Goal: Task Accomplishment & Management: Manage account settings

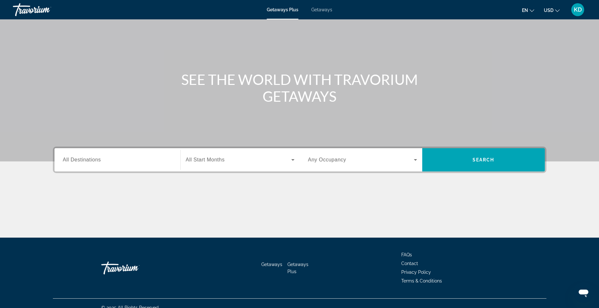
scroll to position [41, 0]
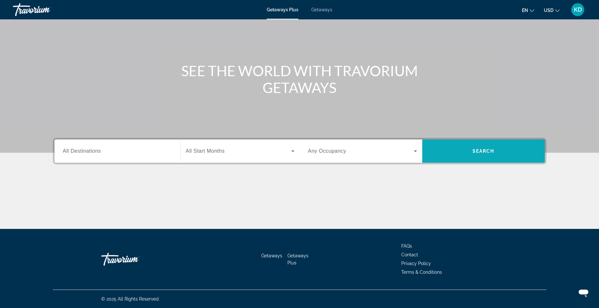
click at [480, 145] on span "Search widget" at bounding box center [483, 150] width 123 height 15
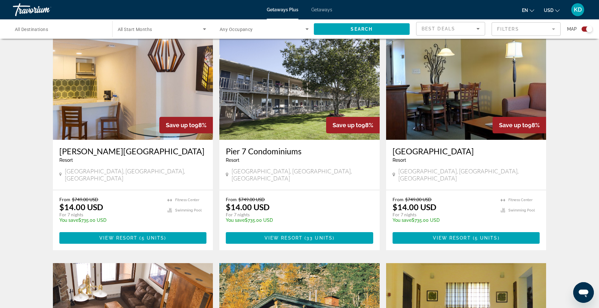
scroll to position [548, 0]
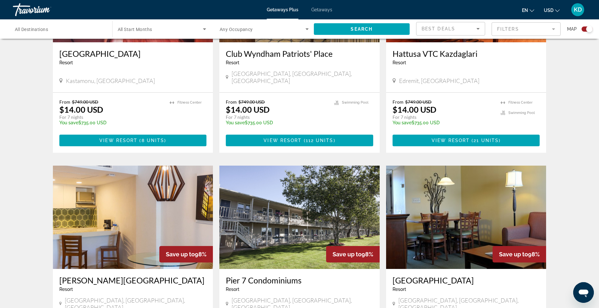
click at [202, 28] on icon "Search widget" at bounding box center [205, 29] width 8 height 8
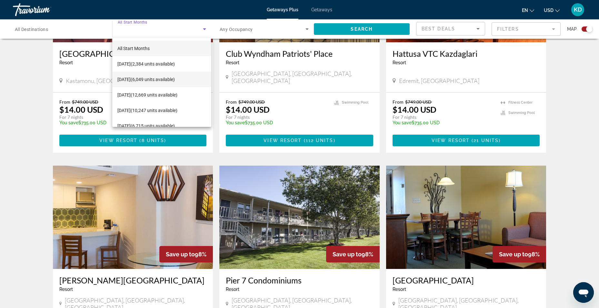
scroll to position [32, 0]
click at [175, 95] on span "[DATE] (6,715 units available)" at bounding box center [145, 94] width 57 height 8
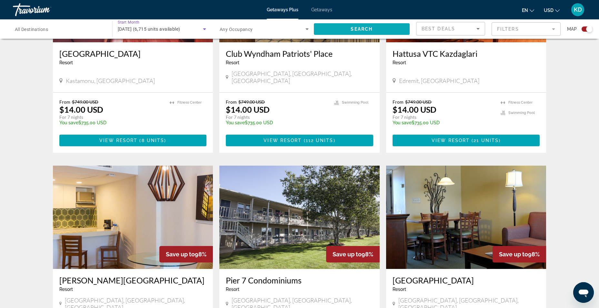
click at [332, 29] on span "Search widget" at bounding box center [362, 28] width 96 height 15
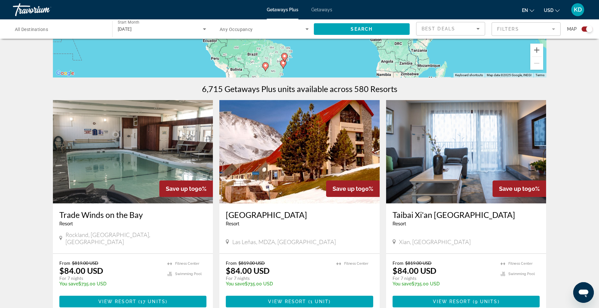
scroll to position [193, 0]
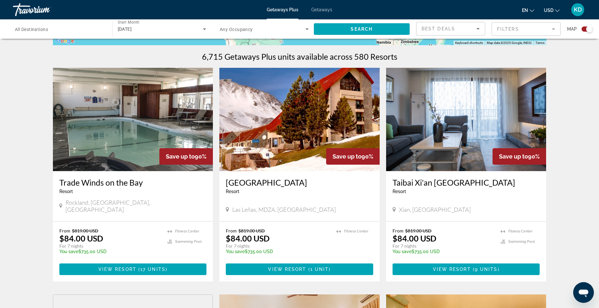
click at [553, 31] on mat-form-field "Filters" at bounding box center [525, 29] width 69 height 14
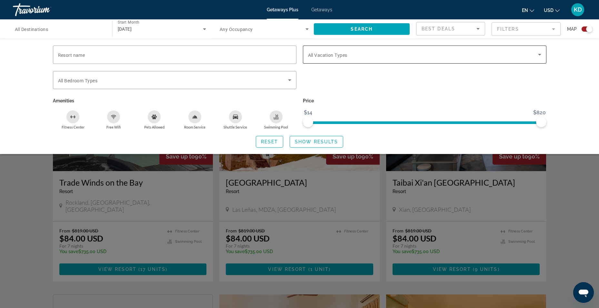
click at [342, 50] on div "Search widget" at bounding box center [424, 54] width 233 height 18
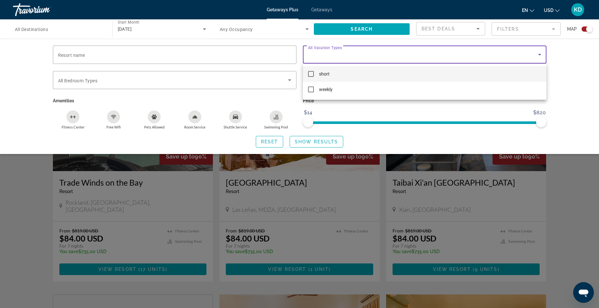
click at [558, 86] on div at bounding box center [299, 154] width 599 height 308
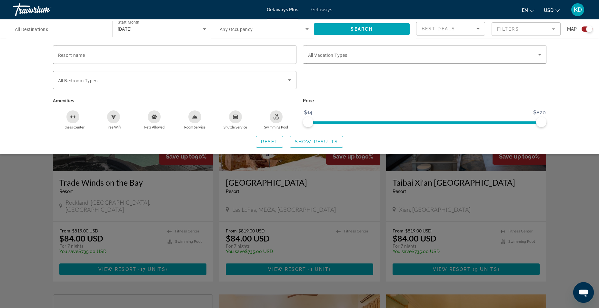
click at [470, 30] on div "Best Deals" at bounding box center [448, 29] width 55 height 8
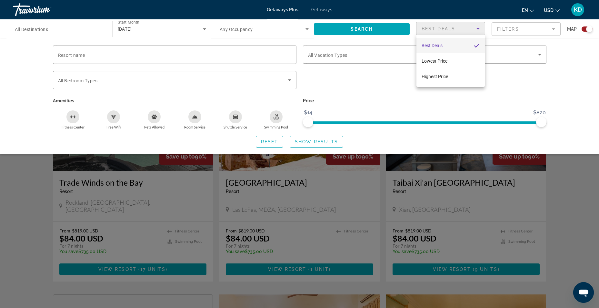
click at [470, 30] on div at bounding box center [299, 154] width 599 height 308
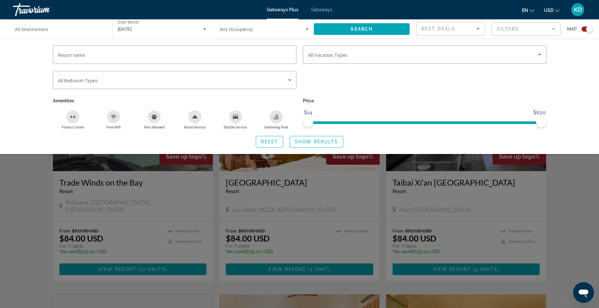
click at [576, 180] on div "Search widget" at bounding box center [299, 202] width 599 height 211
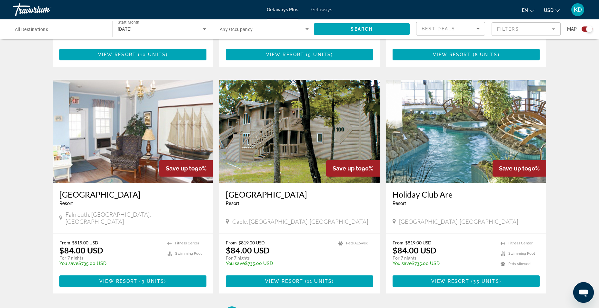
scroll to position [935, 0]
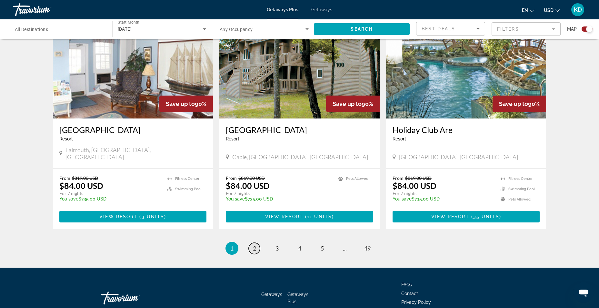
click at [254, 244] on span "2" at bounding box center [254, 247] width 3 height 7
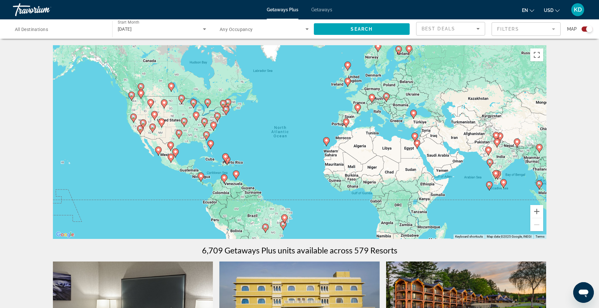
click at [30, 30] on span "All Destinations" at bounding box center [31, 29] width 33 height 5
click at [30, 30] on input "Destination All Destinations" at bounding box center [59, 29] width 89 height 8
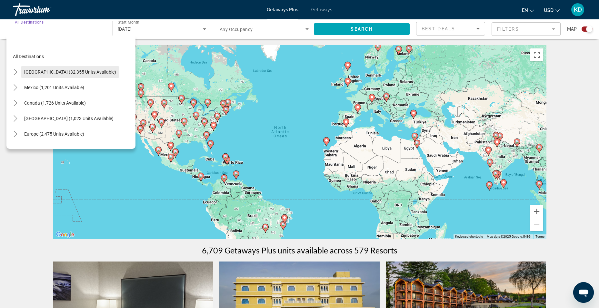
click at [67, 71] on span "[GEOGRAPHIC_DATA] (32,355 units available)" at bounding box center [70, 71] width 92 height 5
type input "**********"
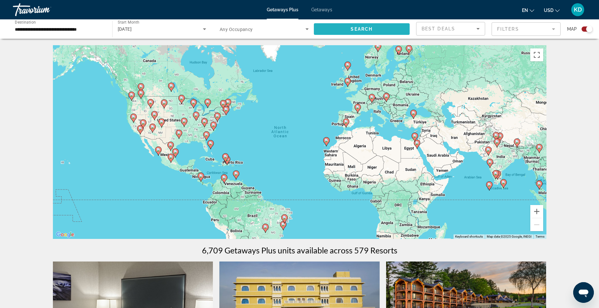
click at [377, 31] on span "Search widget" at bounding box center [362, 28] width 96 height 15
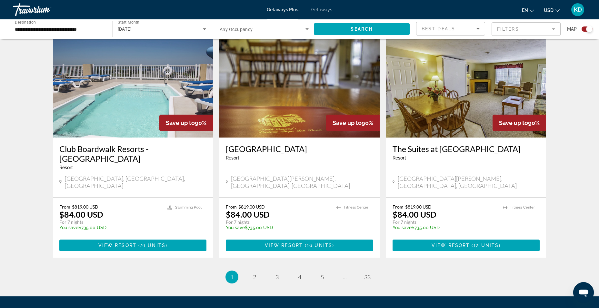
scroll to position [935, 0]
click at [256, 271] on link "page 2" at bounding box center [254, 276] width 11 height 11
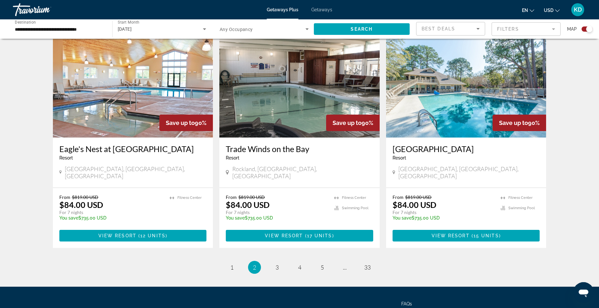
scroll to position [955, 0]
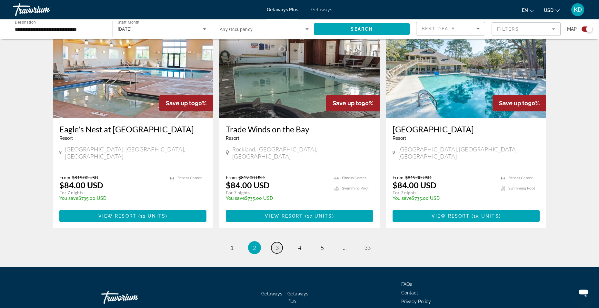
click at [276, 244] on span "3" at bounding box center [276, 247] width 3 height 7
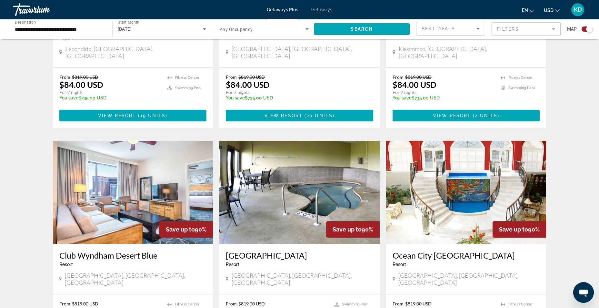
scroll to position [903, 0]
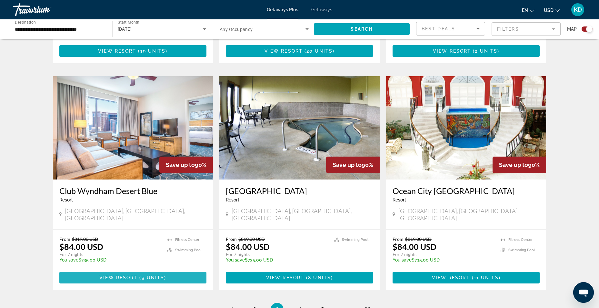
click at [135, 270] on span "Main content" at bounding box center [132, 277] width 147 height 15
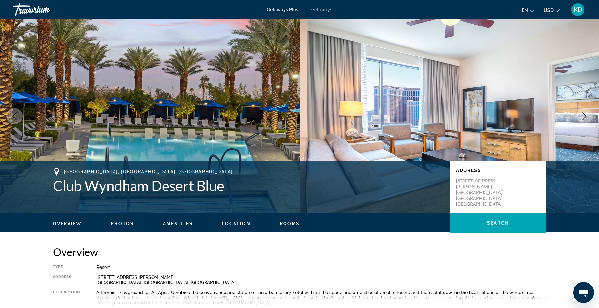
click at [120, 227] on div "Overview Photos Amenities Location Rooms Search" at bounding box center [299, 223] width 519 height 20
click at [122, 221] on span "Photos" at bounding box center [122, 223] width 23 height 5
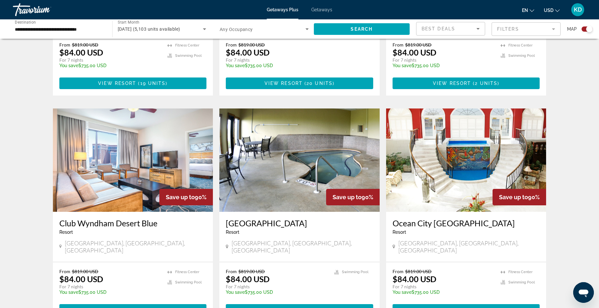
scroll to position [903, 0]
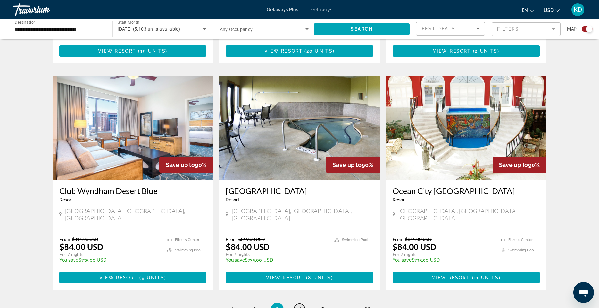
click at [297, 303] on link "page 4" at bounding box center [299, 308] width 11 height 11
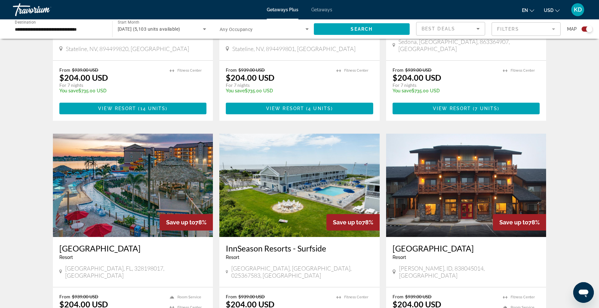
scroll to position [613, 0]
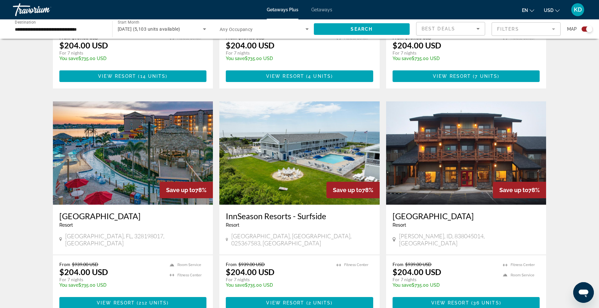
click at [125, 300] on span "View Resort" at bounding box center [116, 302] width 38 height 5
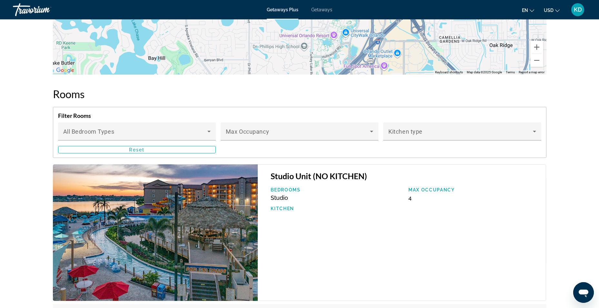
scroll to position [870, 0]
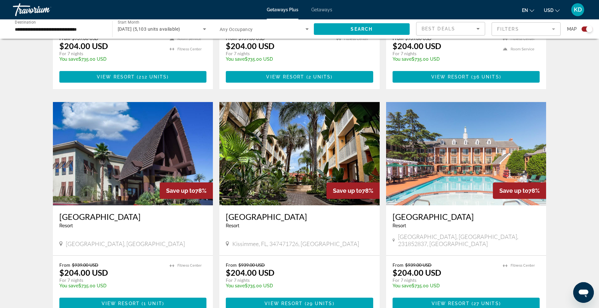
scroll to position [870, 0]
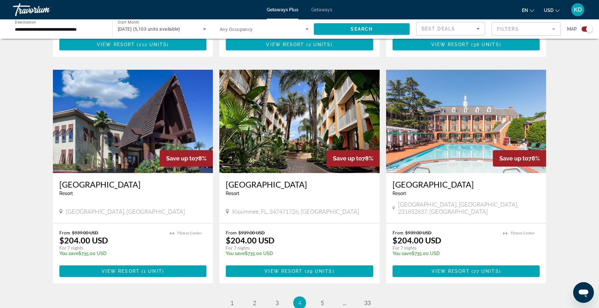
click at [94, 137] on img "Main content" at bounding box center [133, 121] width 160 height 103
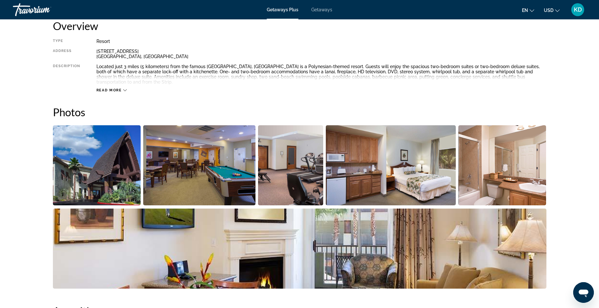
scroll to position [258, 0]
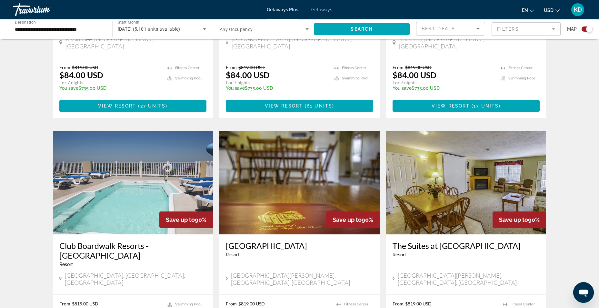
scroll to position [870, 0]
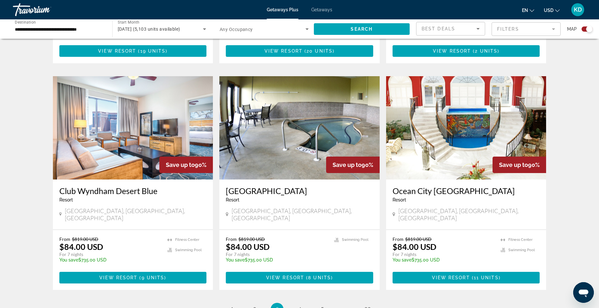
scroll to position [945, 0]
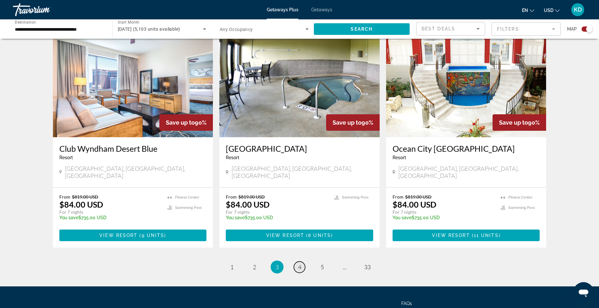
click at [297, 261] on link "page 4" at bounding box center [299, 266] width 11 height 11
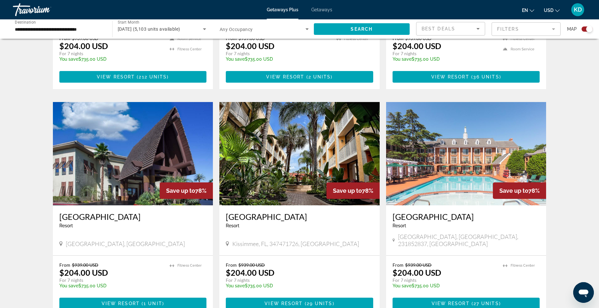
scroll to position [903, 0]
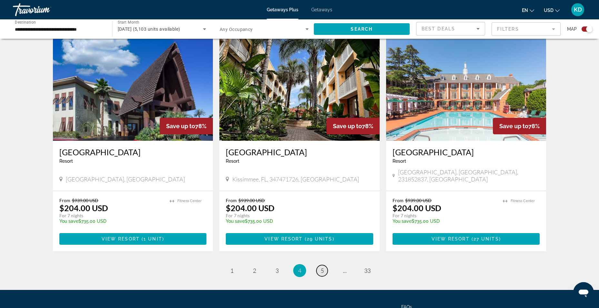
click at [319, 265] on link "page 5" at bounding box center [321, 270] width 11 height 11
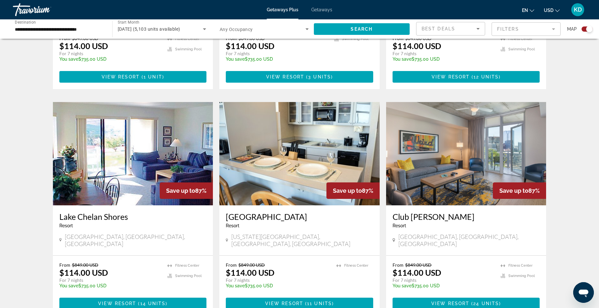
scroll to position [870, 0]
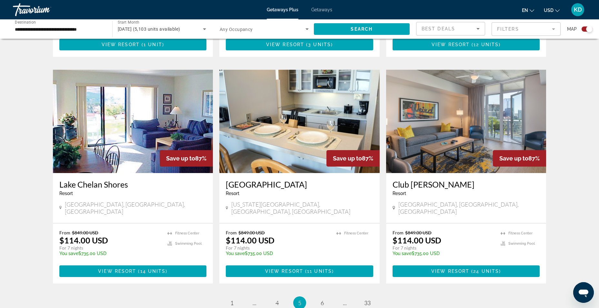
click at [494, 115] on img "Main content" at bounding box center [466, 121] width 160 height 103
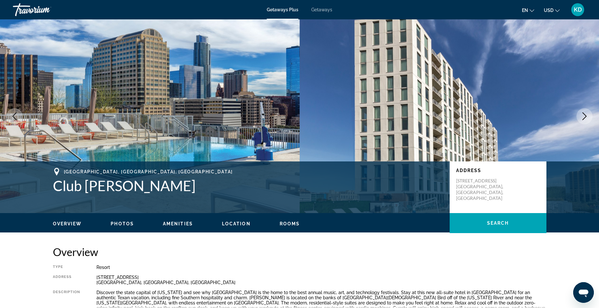
click at [587, 117] on icon "Next image" at bounding box center [584, 116] width 8 height 8
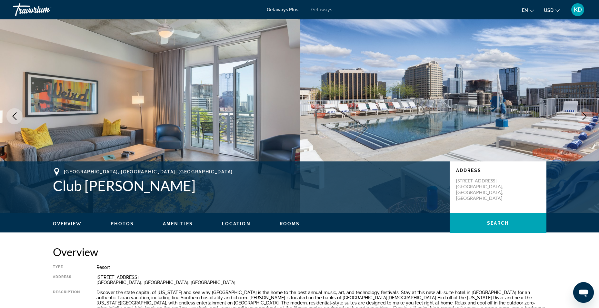
click at [587, 117] on icon "Next image" at bounding box center [584, 116] width 8 height 8
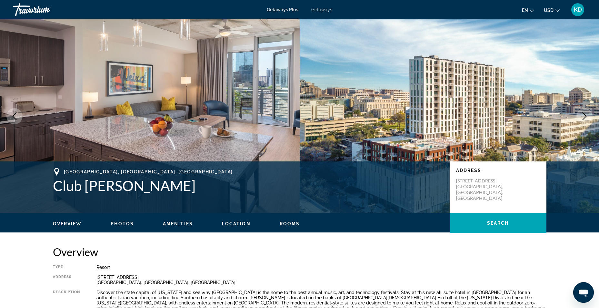
click at [587, 117] on icon "Next image" at bounding box center [584, 116] width 8 height 8
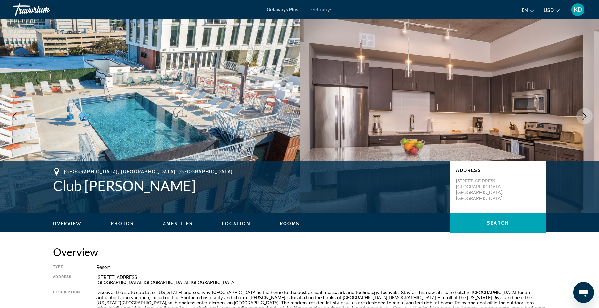
click at [587, 117] on icon "Next image" at bounding box center [584, 116] width 8 height 8
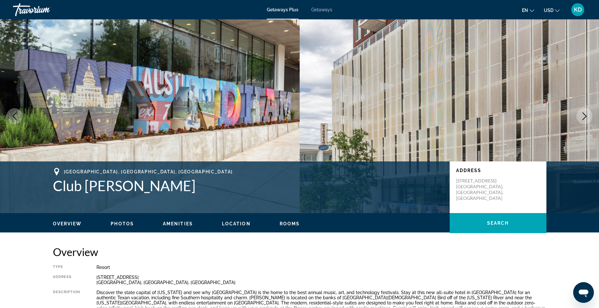
click at [587, 117] on icon "Next image" at bounding box center [584, 116] width 8 height 8
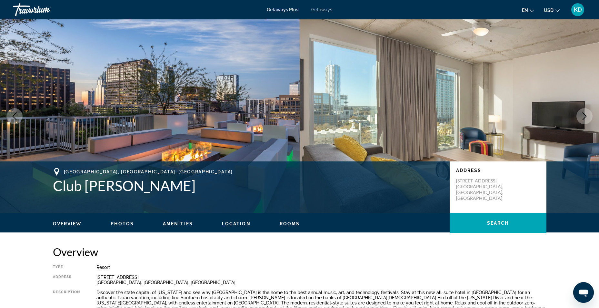
click at [587, 117] on icon "Next image" at bounding box center [584, 116] width 8 height 8
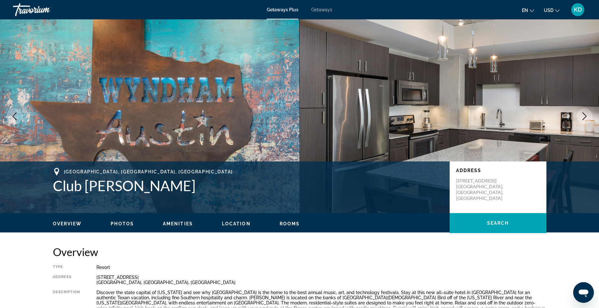
click at [587, 117] on icon "Next image" at bounding box center [584, 116] width 8 height 8
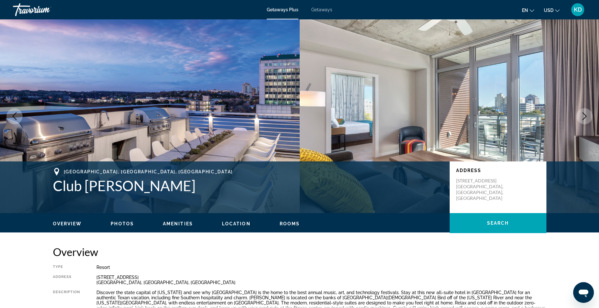
click at [587, 117] on icon "Next image" at bounding box center [584, 116] width 8 height 8
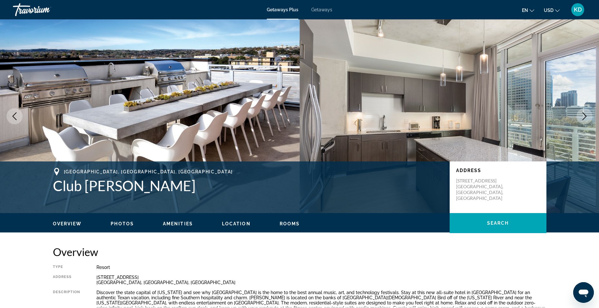
click at [587, 117] on icon "Next image" at bounding box center [584, 116] width 8 height 8
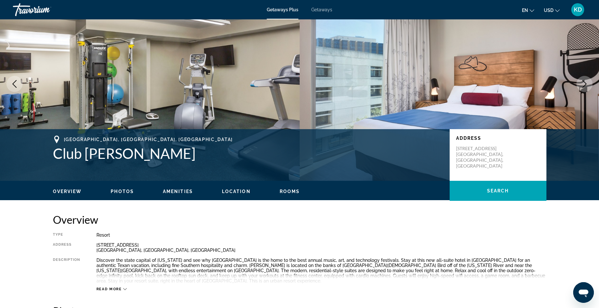
scroll to position [97, 0]
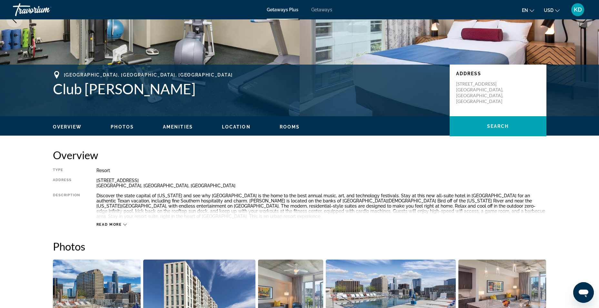
click at [120, 126] on span "Photos" at bounding box center [122, 126] width 23 height 5
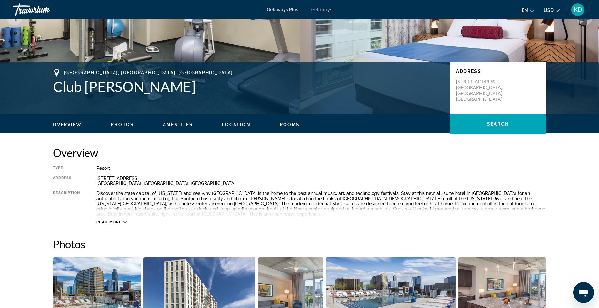
scroll to position [0, 0]
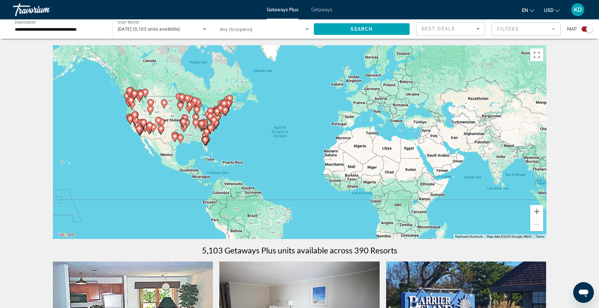
click at [73, 27] on input "**********" at bounding box center [59, 29] width 89 height 8
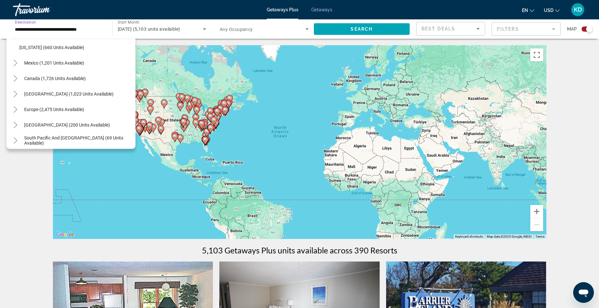
scroll to position [548, 0]
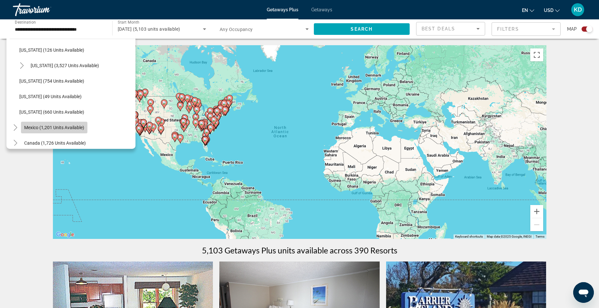
click at [57, 125] on span "Mexico (1,201 units available)" at bounding box center [54, 127] width 60 height 5
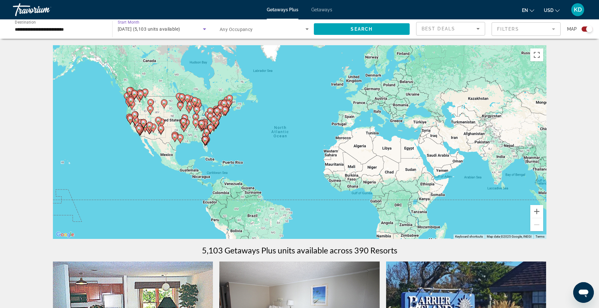
click at [162, 30] on span "[DATE] (5,103 units available)" at bounding box center [149, 28] width 63 height 5
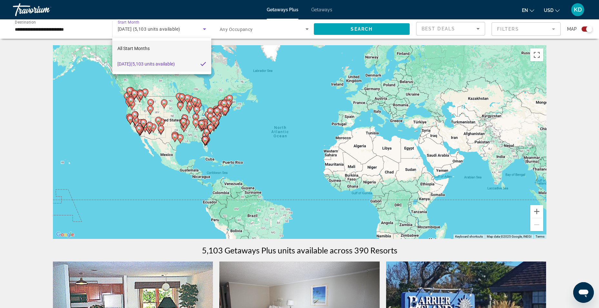
click at [141, 51] on span "All Start Months" at bounding box center [133, 48] width 32 height 8
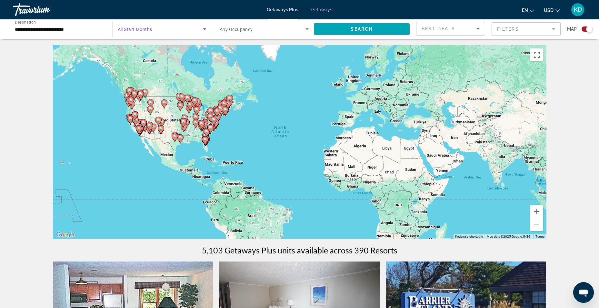
click at [165, 30] on span "Search widget" at bounding box center [160, 29] width 85 height 8
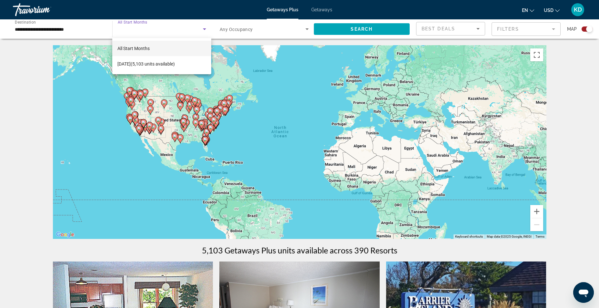
scroll to position [32, 0]
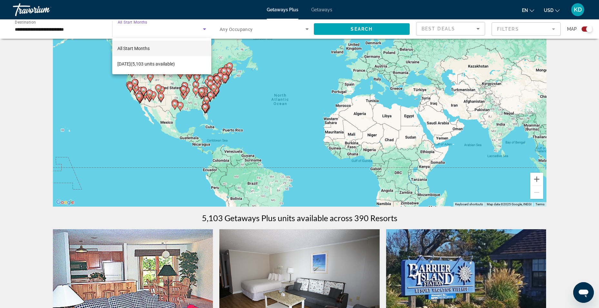
click at [202, 29] on div at bounding box center [299, 154] width 599 height 308
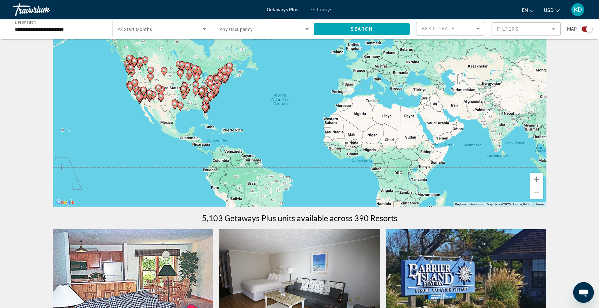
click at [205, 29] on icon "Search widget" at bounding box center [204, 29] width 3 height 2
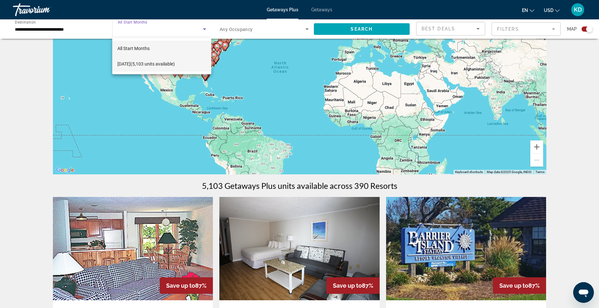
scroll to position [0, 0]
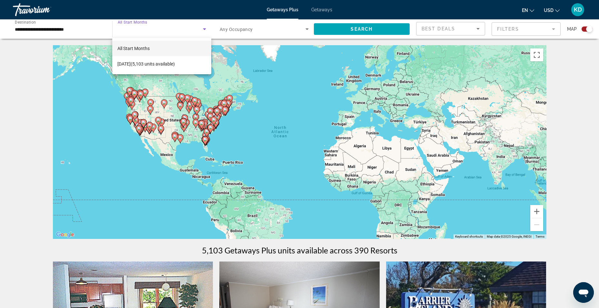
click at [373, 31] on div at bounding box center [299, 154] width 599 height 308
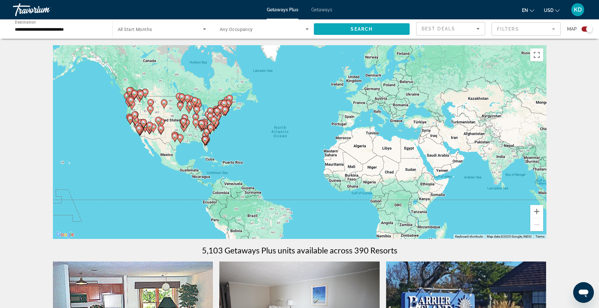
click at [371, 27] on span "Search" at bounding box center [361, 28] width 22 height 5
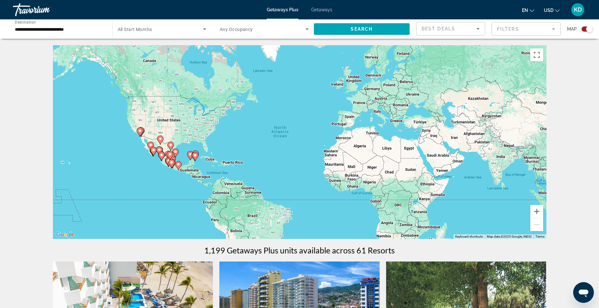
click at [135, 29] on span "All Start Months" at bounding box center [135, 29] width 34 height 5
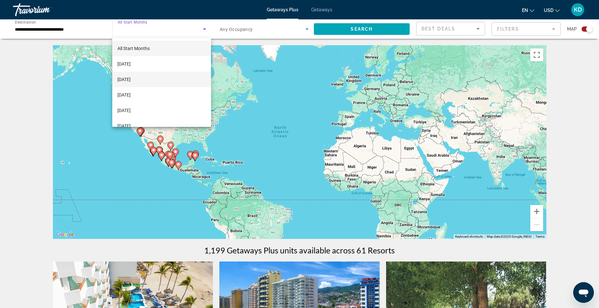
scroll to position [32, 0]
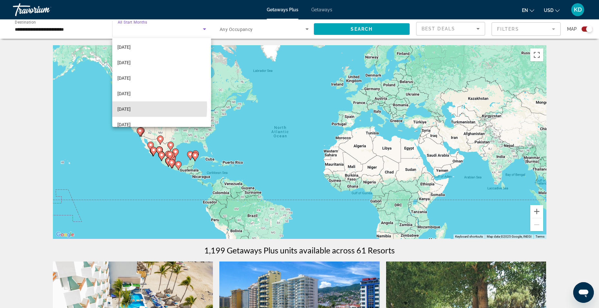
drag, startPoint x: 136, startPoint y: 108, endPoint x: 140, endPoint y: 108, distance: 3.9
click at [131, 108] on span "[DATE]" at bounding box center [123, 109] width 13 height 8
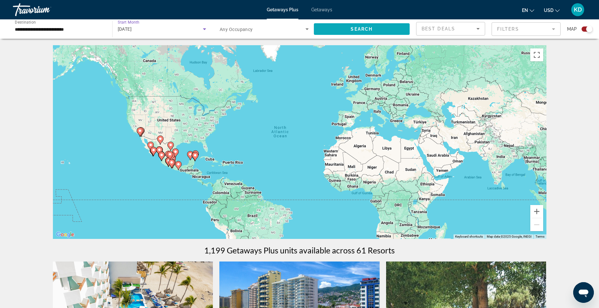
click at [390, 31] on span "Search widget" at bounding box center [362, 28] width 96 height 15
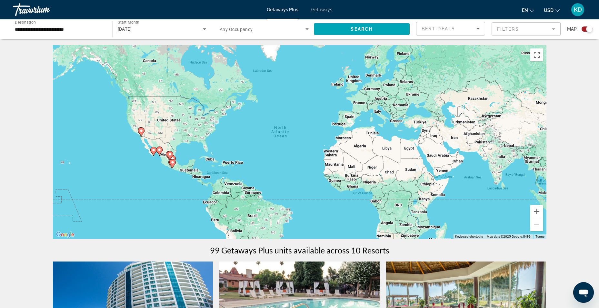
click at [77, 32] on input "**********" at bounding box center [59, 29] width 89 height 8
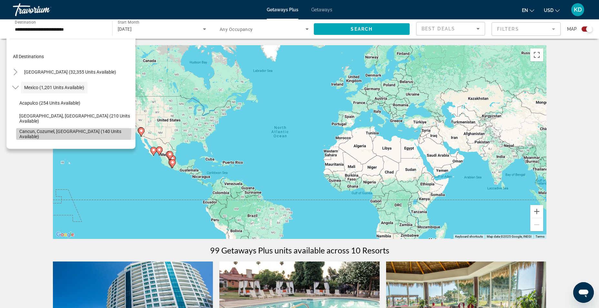
click at [66, 131] on span "Cancun, Cozumel, [GEOGRAPHIC_DATA] (140 units available)" at bounding box center [75, 134] width 113 height 10
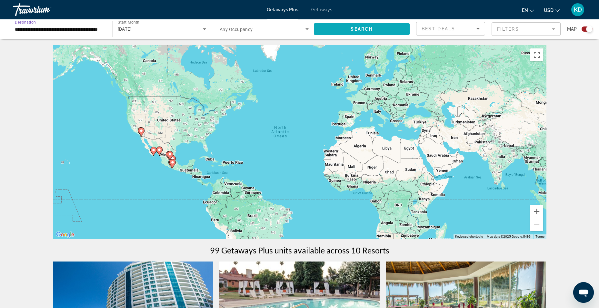
click at [351, 31] on span "Search" at bounding box center [361, 28] width 22 height 5
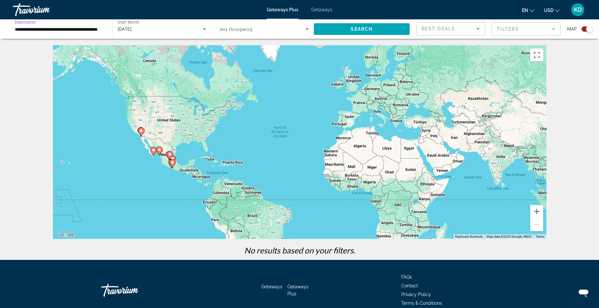
click at [47, 27] on input "**********" at bounding box center [59, 29] width 89 height 8
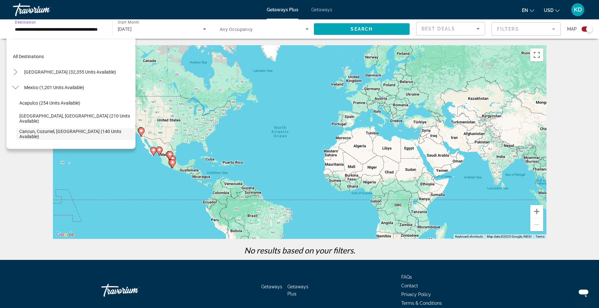
scroll to position [38, 0]
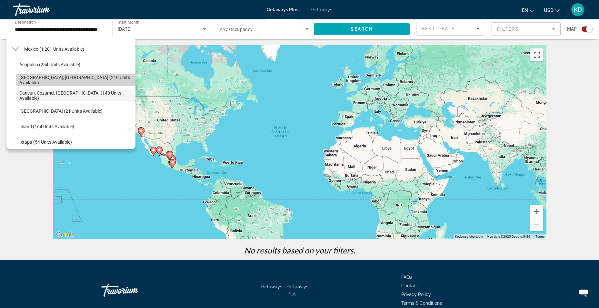
click at [80, 77] on span "[GEOGRAPHIC_DATA], [GEOGRAPHIC_DATA] (210 units available)" at bounding box center [75, 80] width 113 height 10
type input "**********"
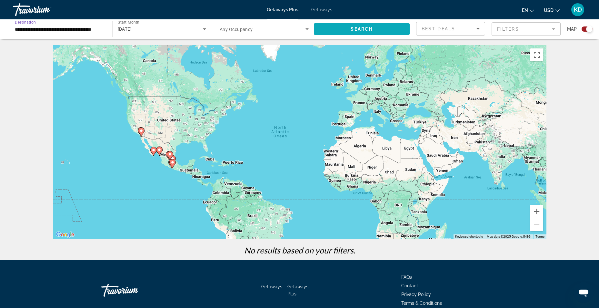
click at [342, 25] on span "Search widget" at bounding box center [362, 28] width 96 height 15
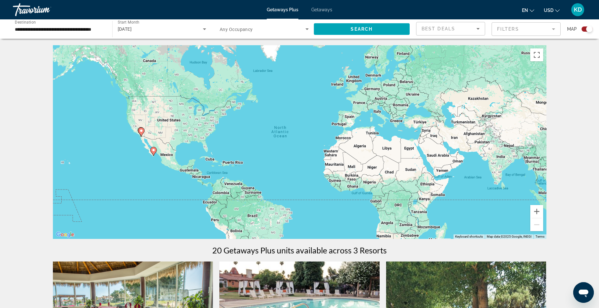
click at [146, 32] on div "[DATE]" at bounding box center [160, 29] width 85 height 8
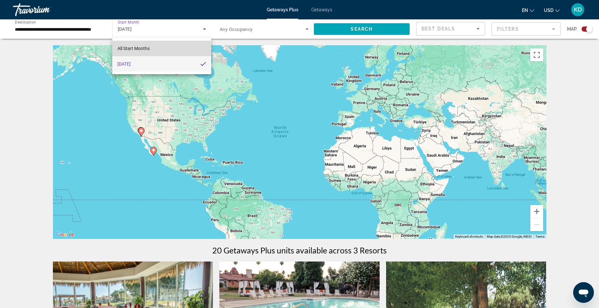
click at [143, 49] on span "All Start Months" at bounding box center [133, 48] width 32 height 5
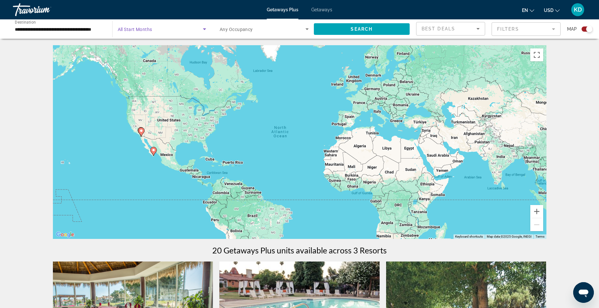
click at [147, 33] on span "Search widget" at bounding box center [160, 29] width 85 height 8
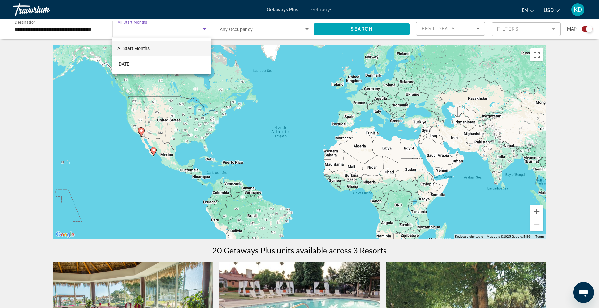
click at [143, 29] on div at bounding box center [299, 154] width 599 height 308
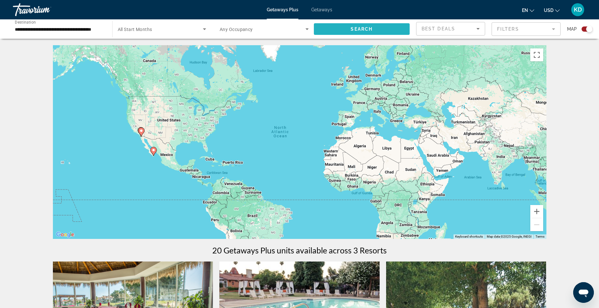
click at [377, 33] on span "Search widget" at bounding box center [362, 28] width 96 height 15
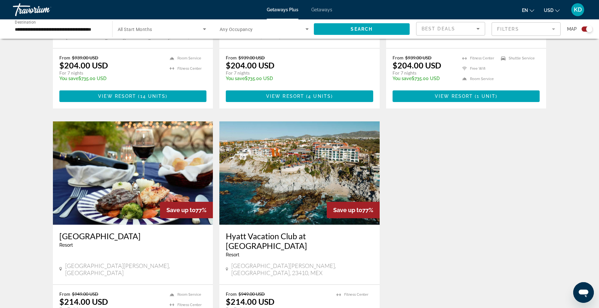
scroll to position [870, 0]
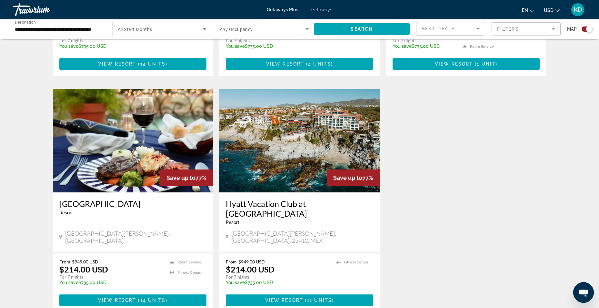
click at [335, 122] on img "Main content" at bounding box center [299, 140] width 160 height 103
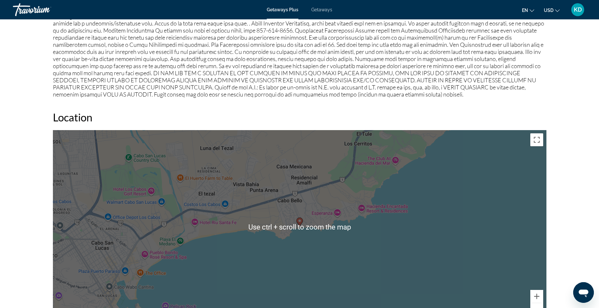
scroll to position [709, 0]
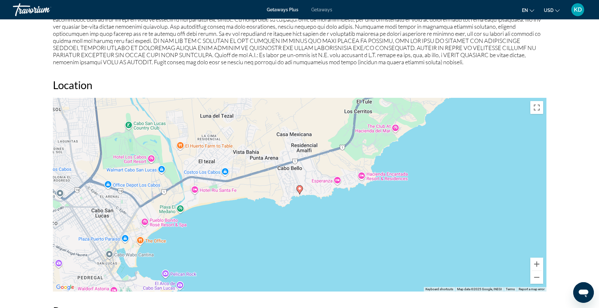
drag, startPoint x: 581, startPoint y: 192, endPoint x: 582, endPoint y: 201, distance: 9.1
click at [582, 201] on div "prev next [GEOGRAPHIC_DATA][PERSON_NAME], MEX Hyatt Vacation Club at [GEOGRAPHI…" at bounding box center [299, 168] width 599 height 1716
click at [195, 191] on div "To activate drag with keyboard, press Alt + Enter. Once in keyboard drag state,…" at bounding box center [299, 194] width 493 height 193
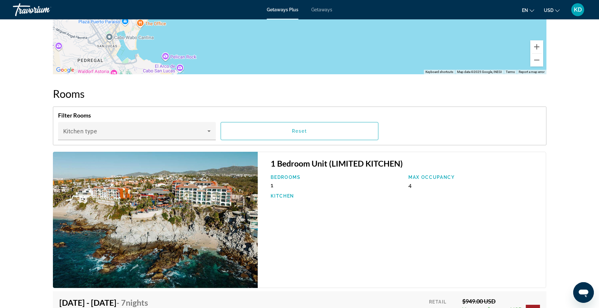
scroll to position [958, 0]
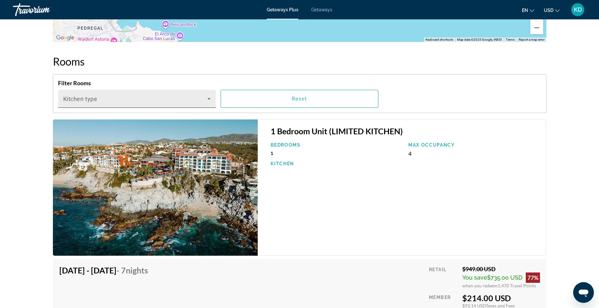
click at [212, 103] on div "Kitchen type" at bounding box center [137, 99] width 158 height 18
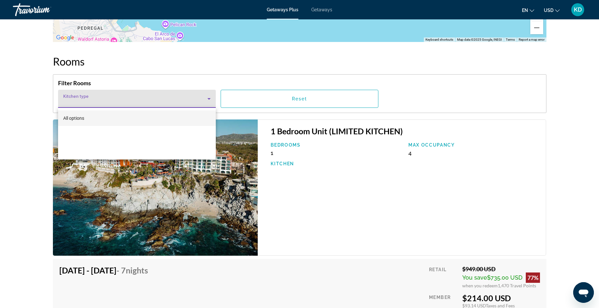
click at [212, 103] on div at bounding box center [299, 154] width 599 height 308
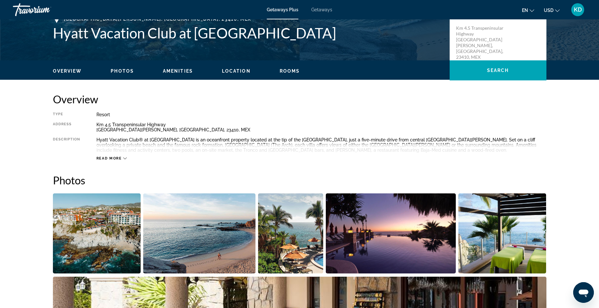
scroll to position [56, 0]
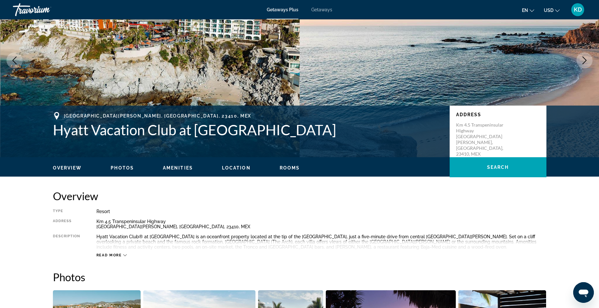
click at [127, 163] on div "Overview Photos Amenities Location Rooms Search" at bounding box center [299, 167] width 519 height 20
click at [125, 168] on span "Photos" at bounding box center [122, 167] width 23 height 5
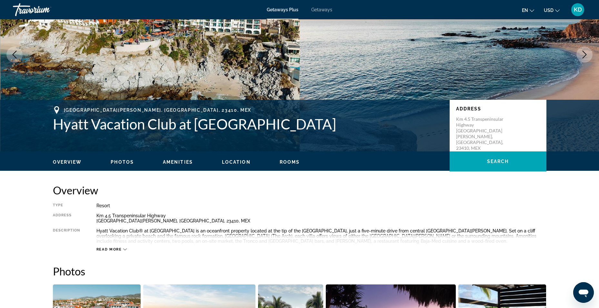
scroll to position [0, 0]
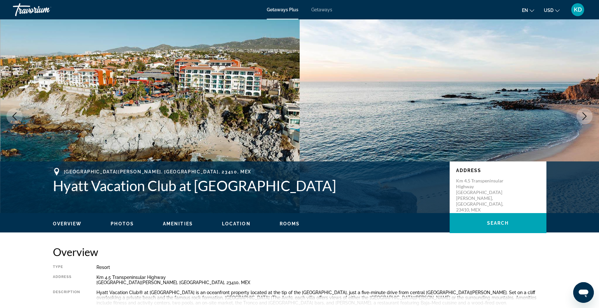
click at [324, 14] on div "Getaways Plus Getaways en English Español Français Italiano Português русский U…" at bounding box center [299, 9] width 599 height 17
click at [323, 9] on span "Getaways" at bounding box center [321, 9] width 21 height 5
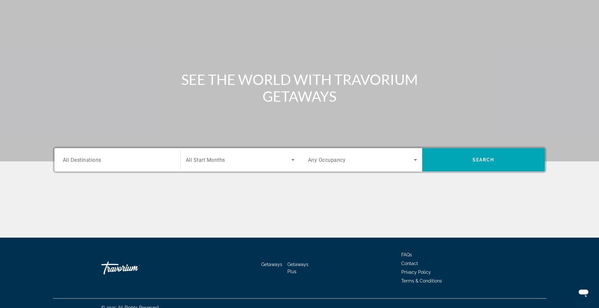
scroll to position [41, 0]
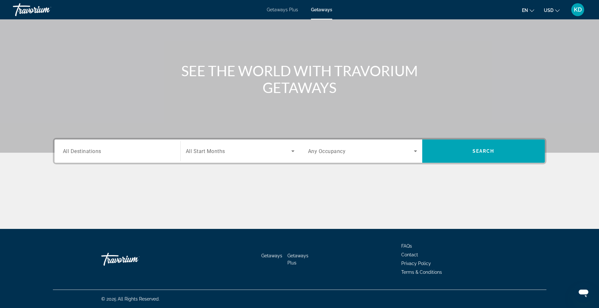
click at [86, 155] on div "Search widget" at bounding box center [117, 151] width 109 height 18
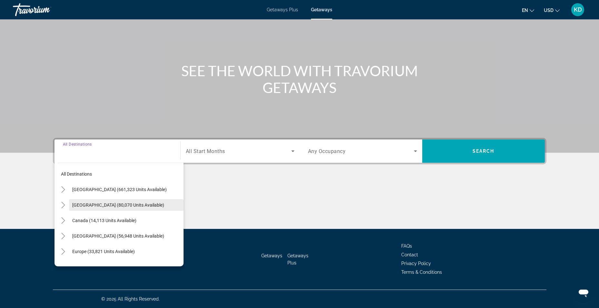
click at [122, 199] on span "Search widget" at bounding box center [126, 204] width 114 height 15
type input "**********"
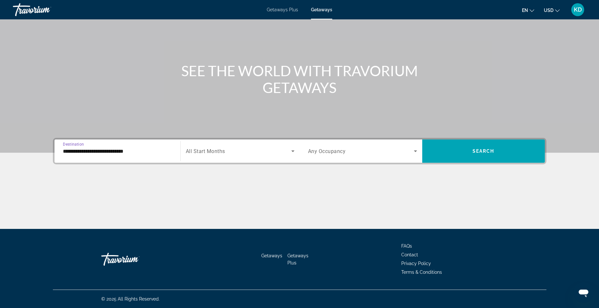
click at [208, 147] on div "Search widget" at bounding box center [240, 151] width 109 height 18
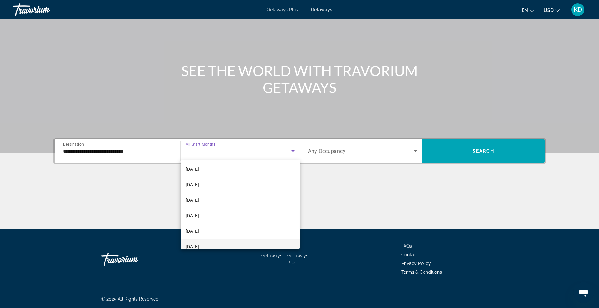
scroll to position [64, 0]
click at [199, 201] on span "[DATE]" at bounding box center [192, 199] width 13 height 8
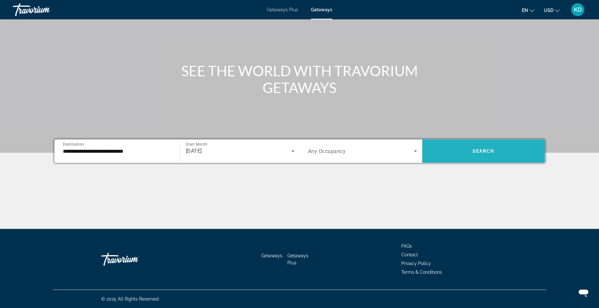
click at [496, 147] on span "Search widget" at bounding box center [483, 150] width 123 height 15
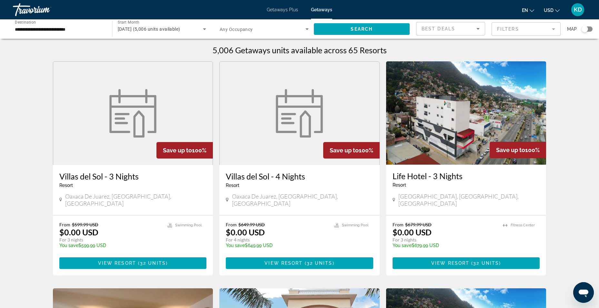
click at [307, 32] on icon "Search widget" at bounding box center [307, 29] width 8 height 8
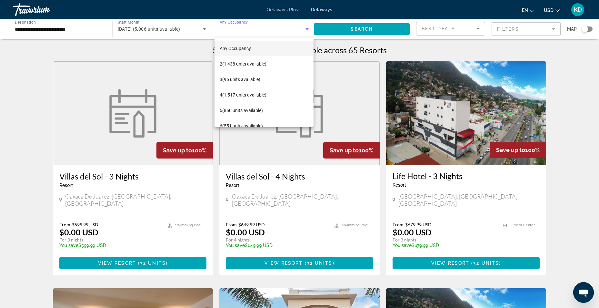
click at [307, 32] on div at bounding box center [299, 154] width 599 height 308
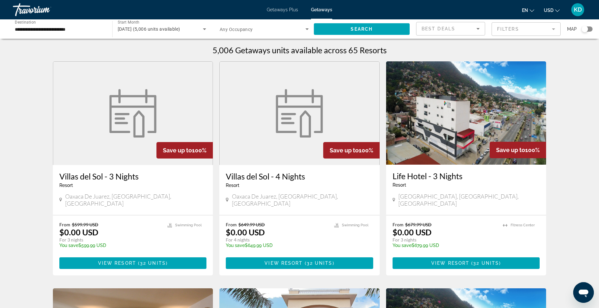
click at [553, 25] on mat-form-field "Filters" at bounding box center [525, 29] width 69 height 14
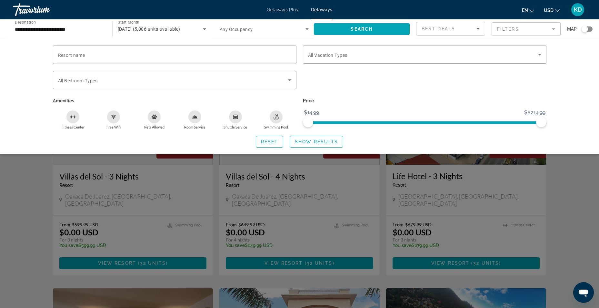
scroll to position [32, 0]
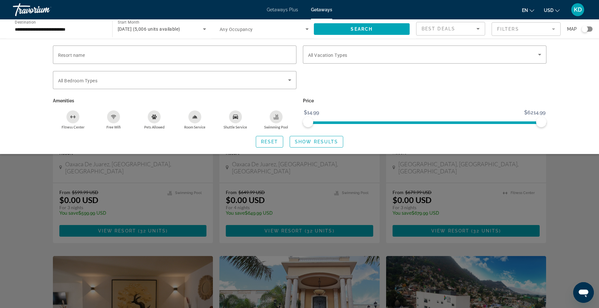
click at [558, 184] on div "Search widget" at bounding box center [299, 202] width 599 height 211
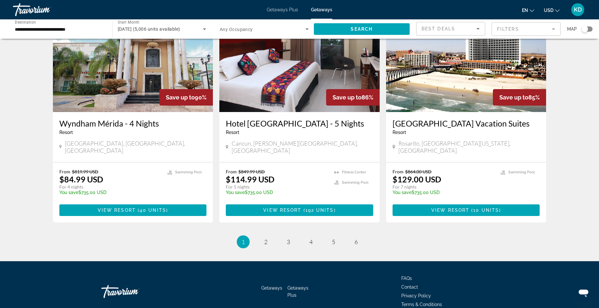
scroll to position [745, 0]
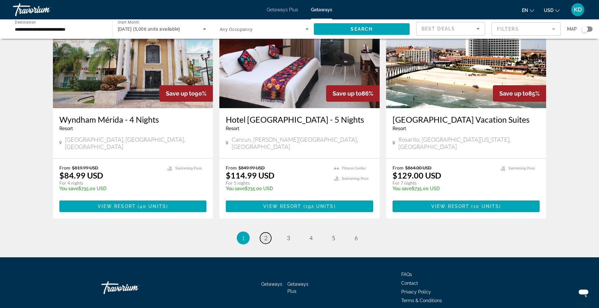
click at [263, 232] on link "page 2" at bounding box center [265, 237] width 11 height 11
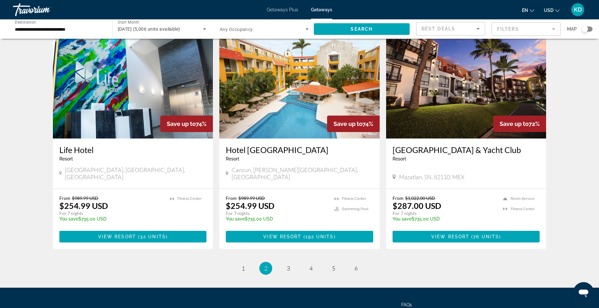
scroll to position [755, 0]
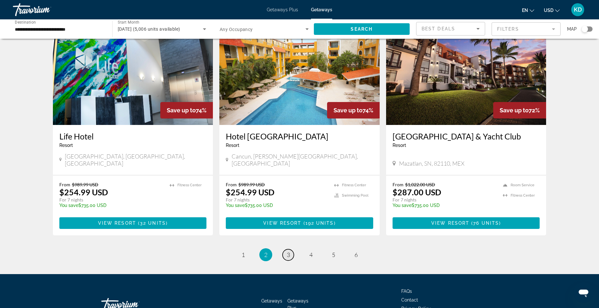
click at [290, 249] on link "page 3" at bounding box center [287, 254] width 11 height 11
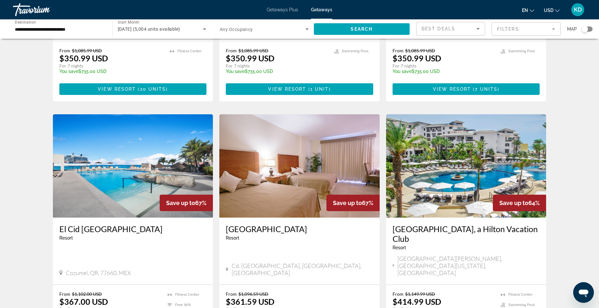
scroll to position [451, 0]
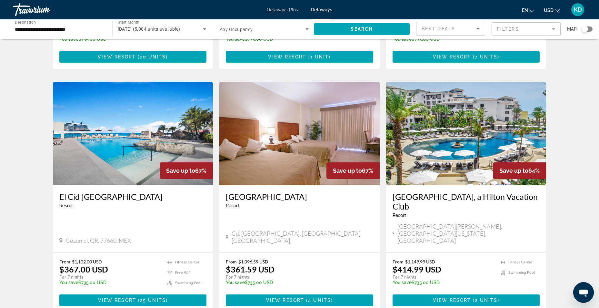
click at [481, 107] on img "Main content" at bounding box center [466, 133] width 160 height 103
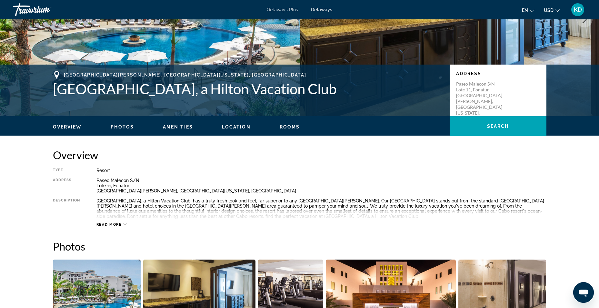
scroll to position [161, 0]
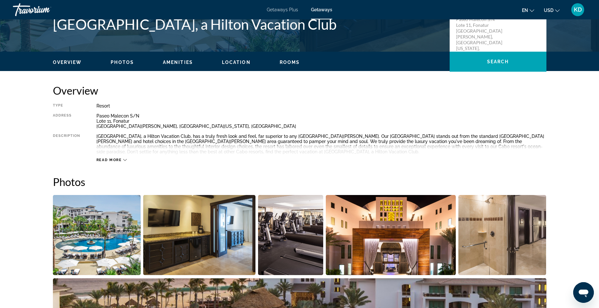
click at [117, 160] on span "Read more" at bounding box center [108, 160] width 25 height 4
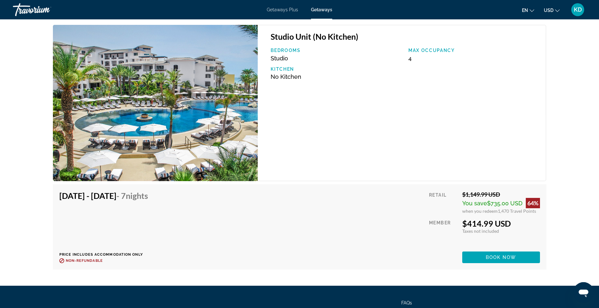
scroll to position [999, 0]
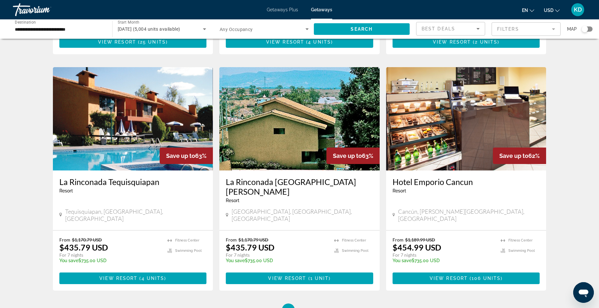
scroll to position [735, 0]
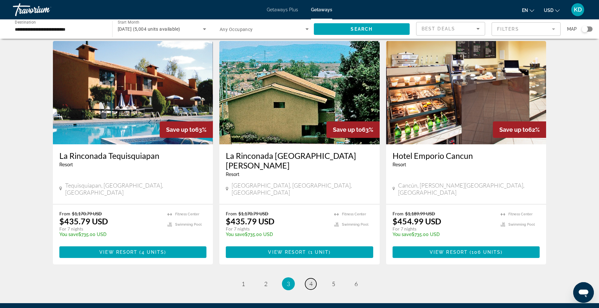
click at [310, 280] on span "4" at bounding box center [310, 283] width 3 height 7
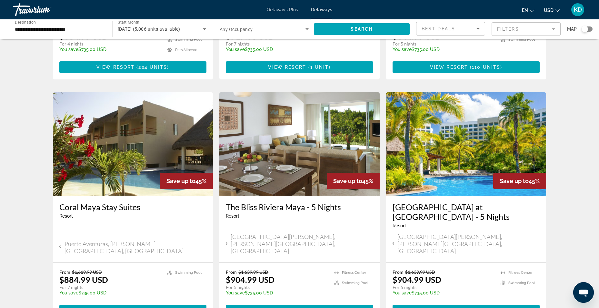
scroll to position [709, 0]
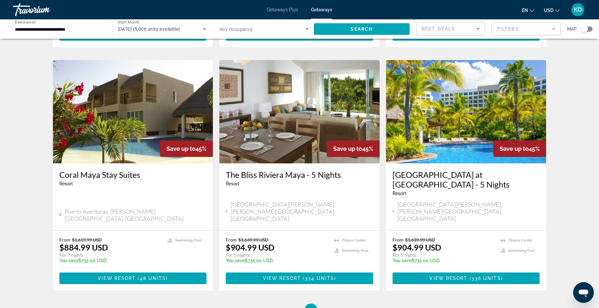
click at [470, 102] on img "Main content" at bounding box center [466, 111] width 160 height 103
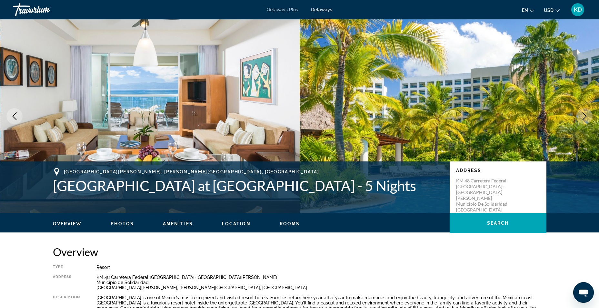
scroll to position [64, 0]
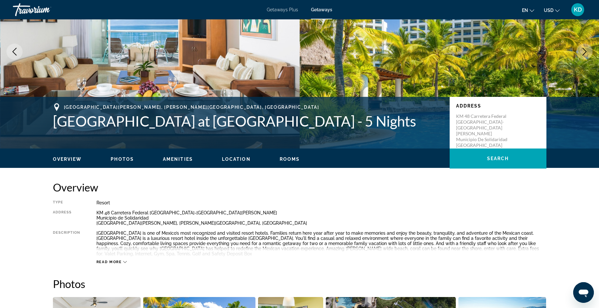
click at [128, 155] on ul "Overview Photos Amenities Location Rooms Search" at bounding box center [299, 158] width 493 height 7
click at [124, 159] on span "Photos" at bounding box center [122, 158] width 23 height 5
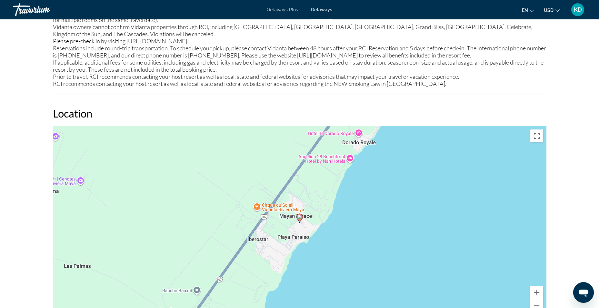
scroll to position [1012, 0]
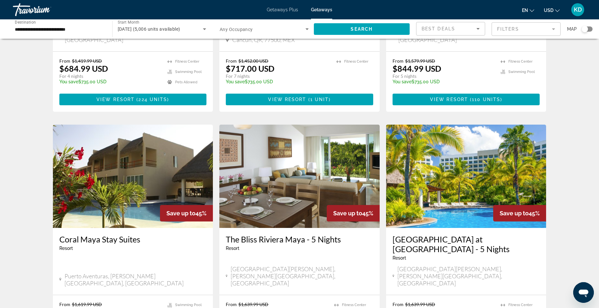
scroll to position [742, 0]
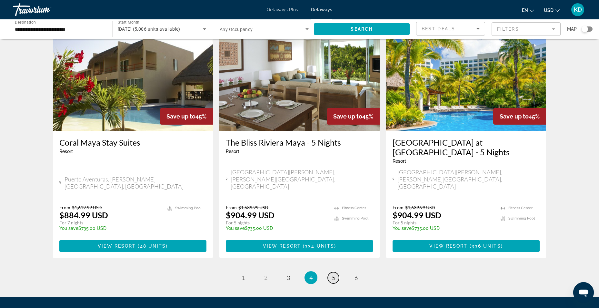
click at [330, 272] on link "page 5" at bounding box center [333, 277] width 11 height 11
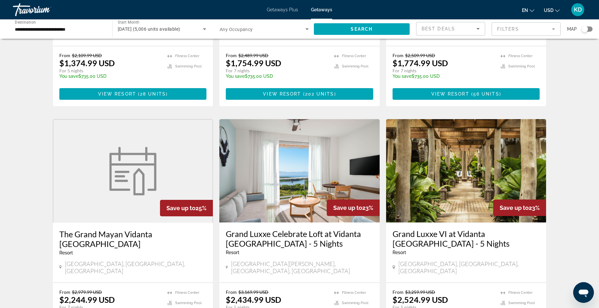
scroll to position [765, 0]
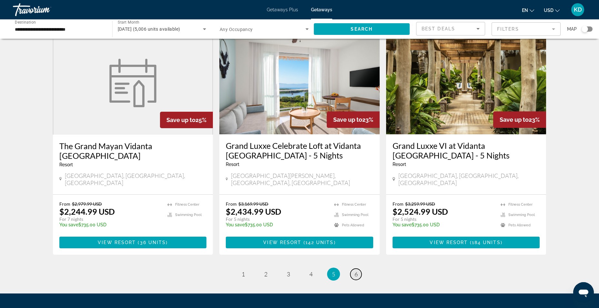
click at [357, 270] on span "6" at bounding box center [355, 273] width 3 height 7
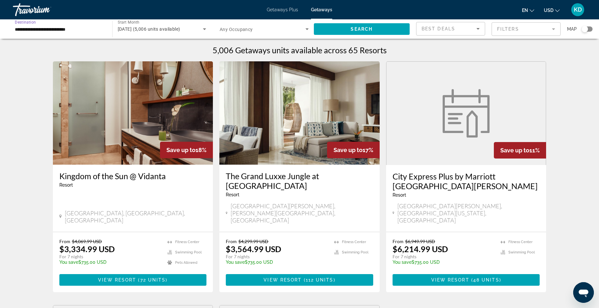
click at [65, 29] on input "**********" at bounding box center [59, 29] width 89 height 8
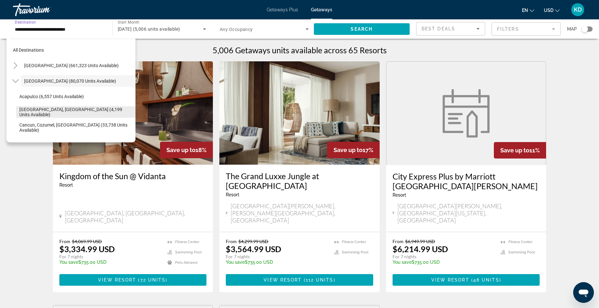
click at [68, 112] on span "[GEOGRAPHIC_DATA], [GEOGRAPHIC_DATA] (4,199 units available)" at bounding box center [75, 112] width 113 height 10
type input "**********"
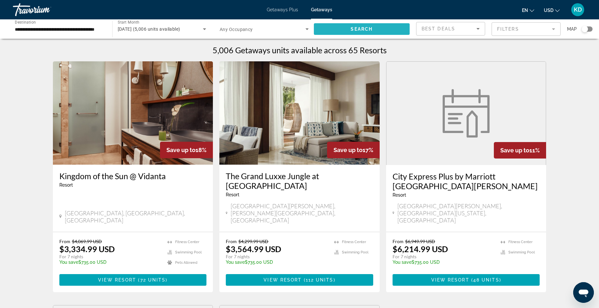
click at [384, 34] on span "Search widget" at bounding box center [362, 28] width 96 height 15
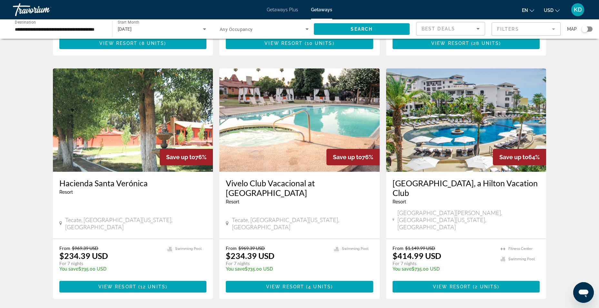
scroll to position [204, 0]
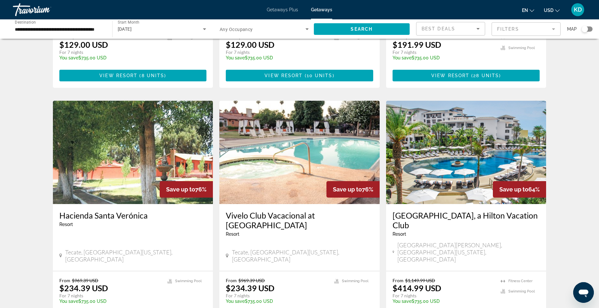
click at [481, 151] on img "Main content" at bounding box center [466, 152] width 160 height 103
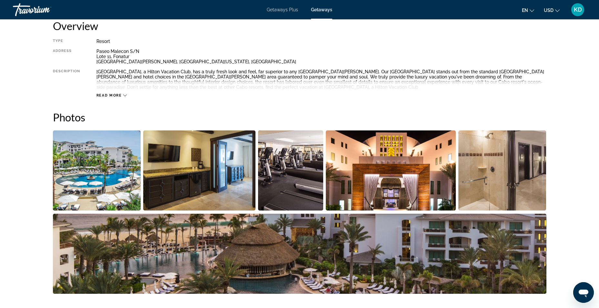
scroll to position [129, 0]
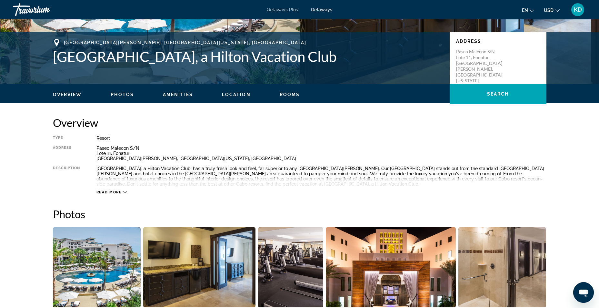
click at [126, 98] on div "Overview Photos Amenities Location Rooms Search" at bounding box center [299, 94] width 519 height 20
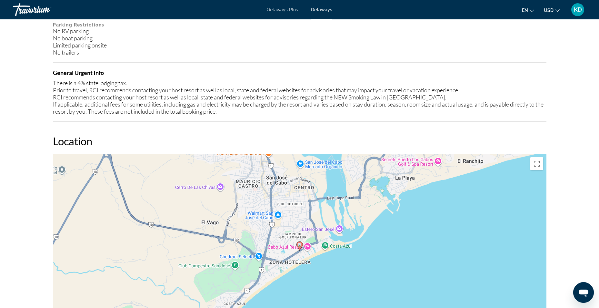
scroll to position [742, 0]
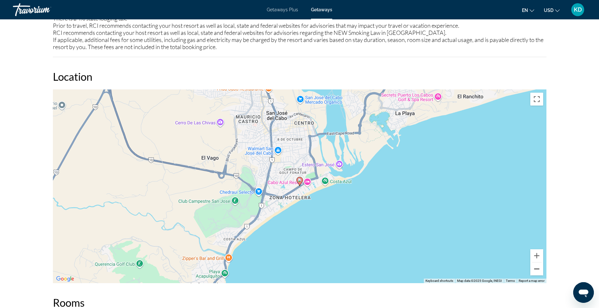
click at [538, 268] on button "Zoom out" at bounding box center [536, 268] width 13 height 13
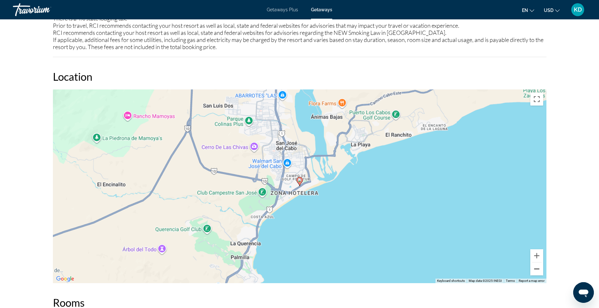
click at [538, 268] on button "Zoom out" at bounding box center [536, 268] width 13 height 13
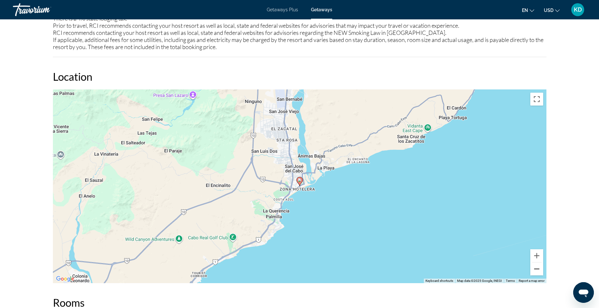
click at [538, 268] on button "Zoom out" at bounding box center [536, 268] width 13 height 13
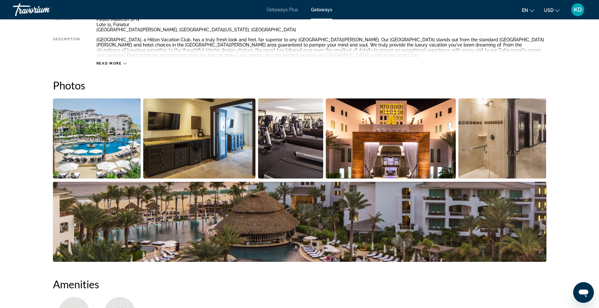
scroll to position [193, 0]
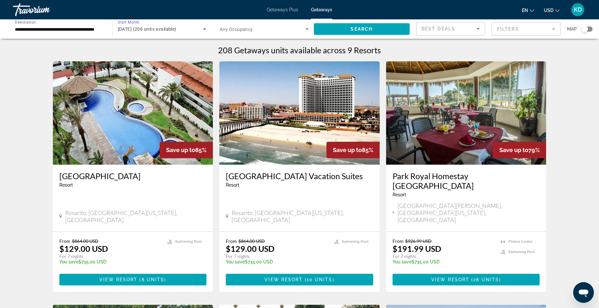
click at [167, 29] on span "[DATE] (208 units available)" at bounding box center [147, 28] width 59 height 5
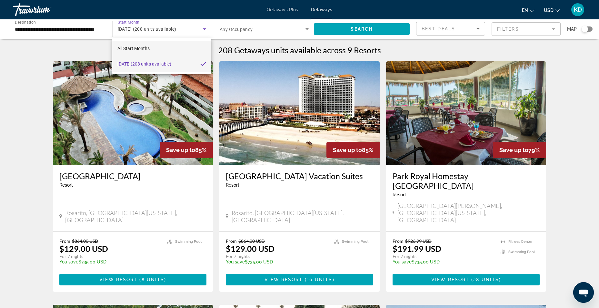
click at [151, 52] on mat-option "All Start Months" at bounding box center [161, 48] width 99 height 15
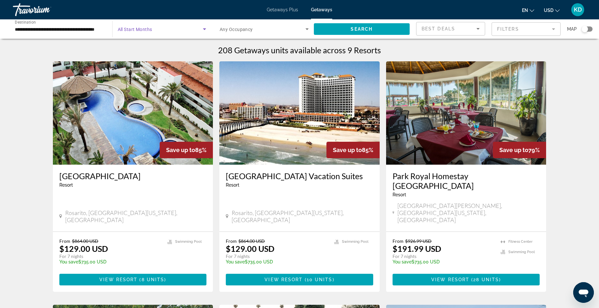
click at [128, 28] on span "All Start Months" at bounding box center [135, 29] width 34 height 5
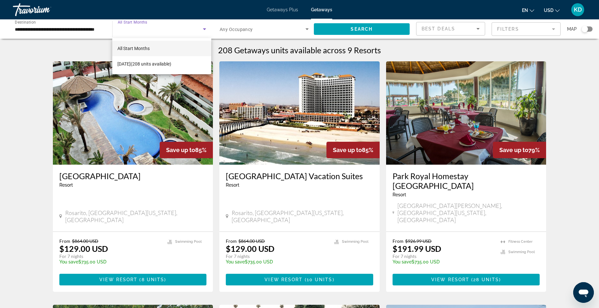
click at [138, 25] on div at bounding box center [299, 154] width 599 height 308
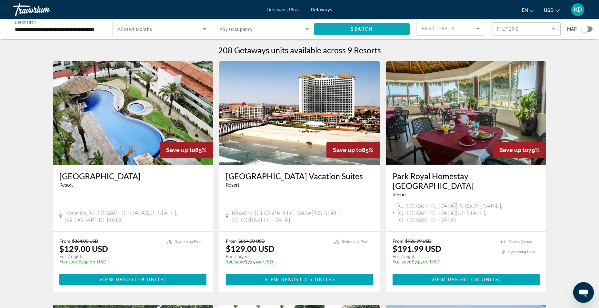
click at [373, 27] on span "Search widget" at bounding box center [362, 28] width 96 height 15
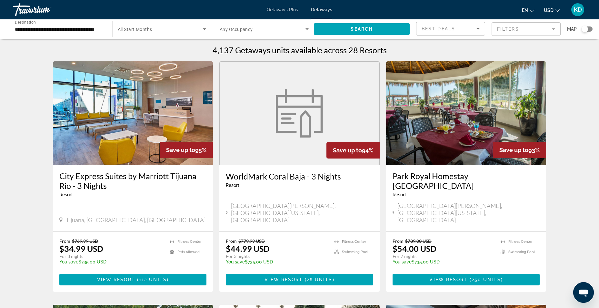
click at [149, 29] on span "All Start Months" at bounding box center [135, 29] width 34 height 5
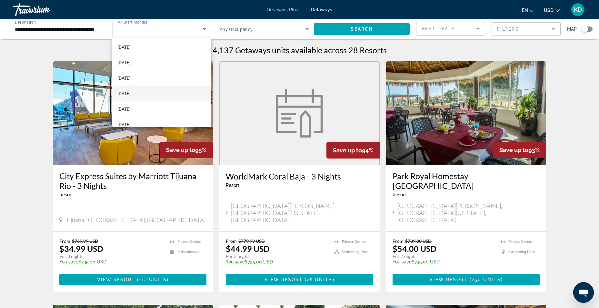
scroll to position [64, 0]
drag, startPoint x: 128, startPoint y: 105, endPoint x: 147, endPoint y: 95, distance: 21.5
click at [128, 106] on span "[DATE]" at bounding box center [123, 108] width 13 height 8
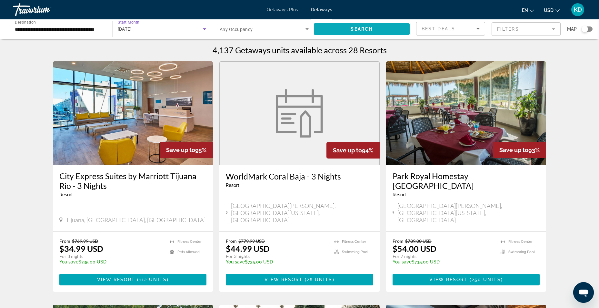
click at [367, 30] on span "Search" at bounding box center [361, 28] width 22 height 5
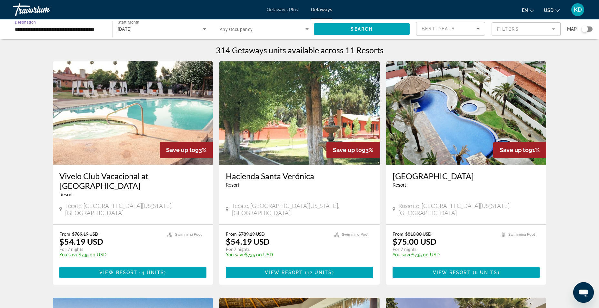
click at [59, 26] on input "**********" at bounding box center [59, 29] width 89 height 8
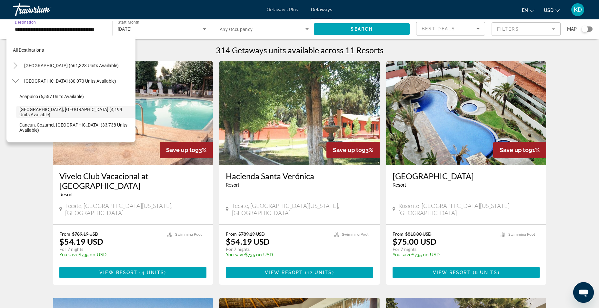
scroll to position [23, 0]
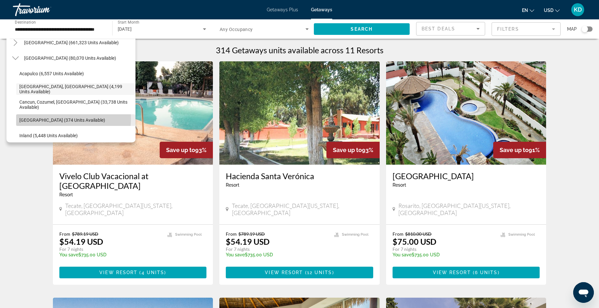
click at [52, 118] on span "[GEOGRAPHIC_DATA] (374 units available)" at bounding box center [62, 119] width 86 height 5
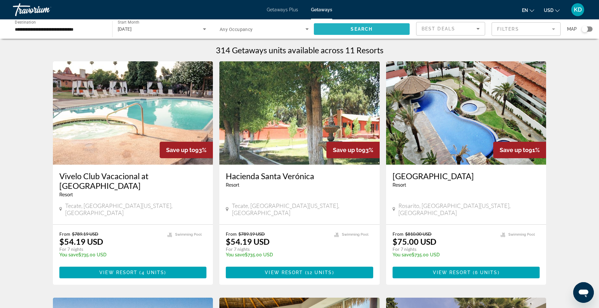
click at [400, 27] on span "Search widget" at bounding box center [362, 28] width 96 height 15
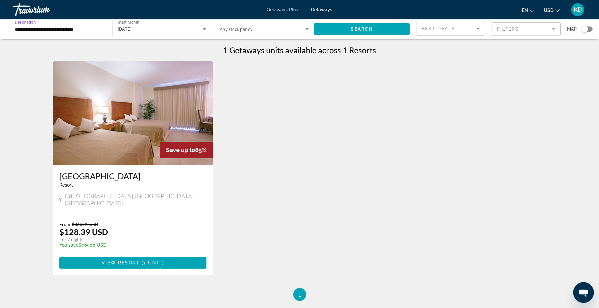
click at [66, 28] on input "**********" at bounding box center [59, 29] width 89 height 8
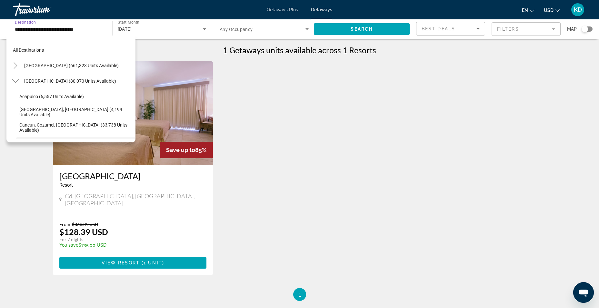
scroll to position [54, 0]
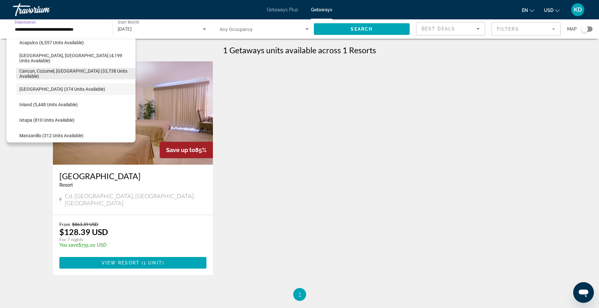
click at [59, 73] on span "Cancun, Cozumel, [GEOGRAPHIC_DATA] (33,738 units available)" at bounding box center [75, 73] width 113 height 10
type input "**********"
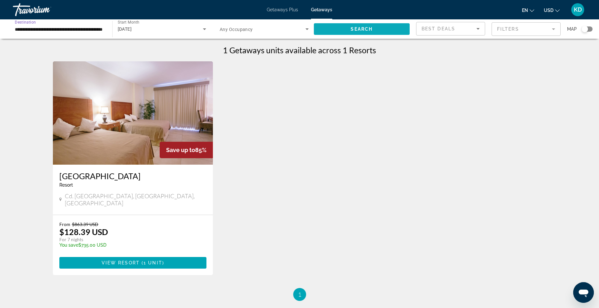
click at [329, 25] on span "Search widget" at bounding box center [362, 28] width 96 height 15
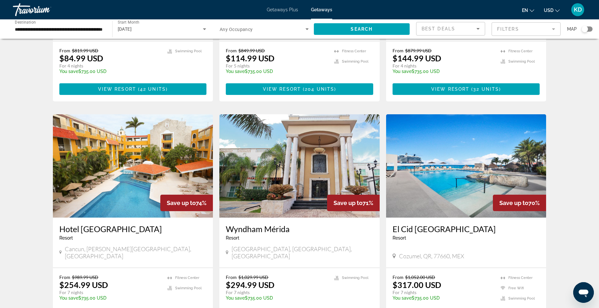
scroll to position [451, 0]
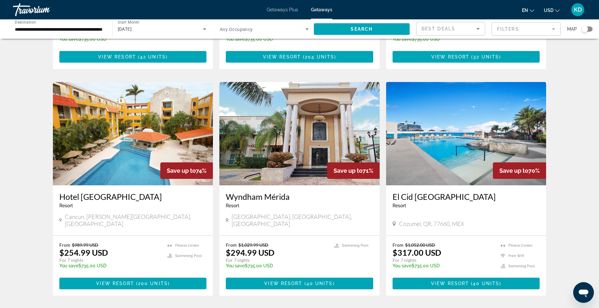
click at [464, 146] on img "Main content" at bounding box center [466, 133] width 160 height 103
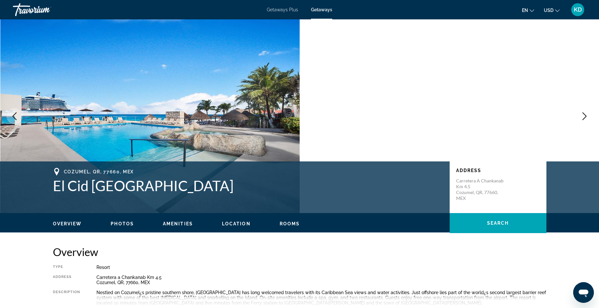
scroll to position [64, 0]
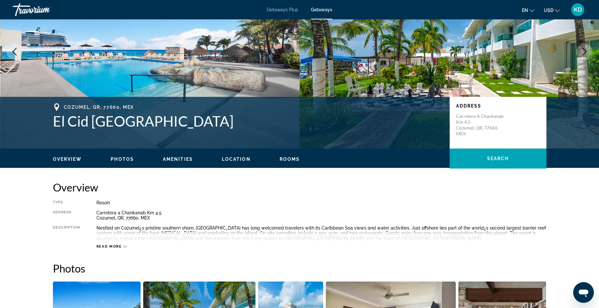
click at [121, 159] on span "Photos" at bounding box center [122, 158] width 23 height 5
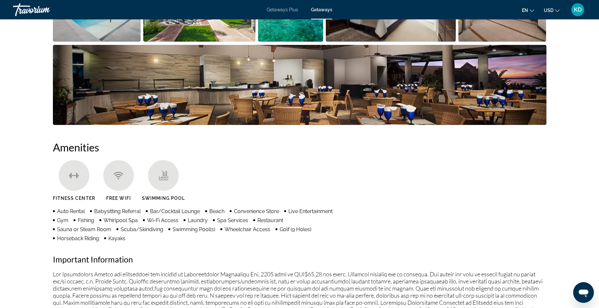
scroll to position [416, 0]
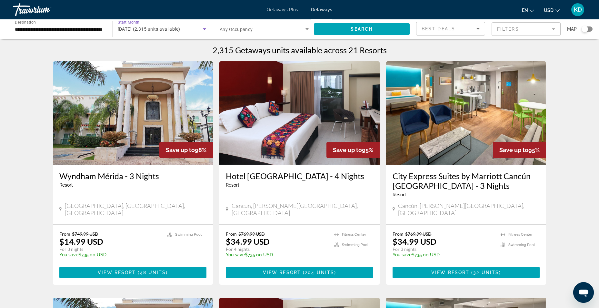
click at [165, 27] on span "[DATE] (2,315 units available)" at bounding box center [149, 28] width 63 height 5
click at [139, 50] on span "All Start Months" at bounding box center [133, 48] width 32 height 5
click at [374, 25] on span "Search widget" at bounding box center [362, 28] width 96 height 15
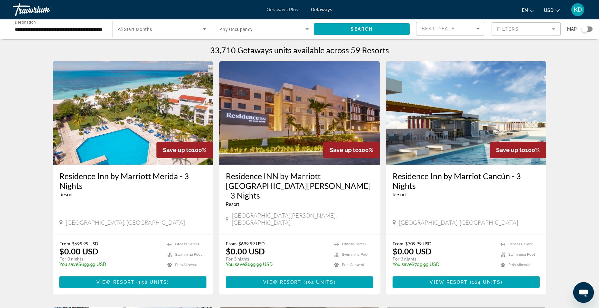
click at [141, 29] on span "All Start Months" at bounding box center [135, 29] width 34 height 5
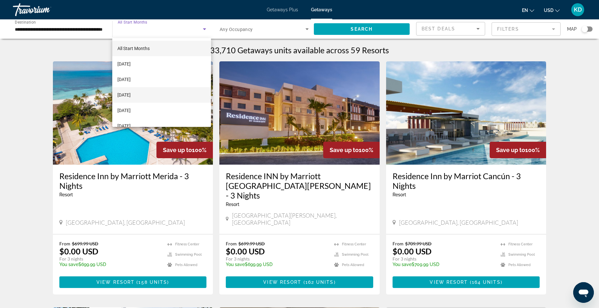
scroll to position [32, 0]
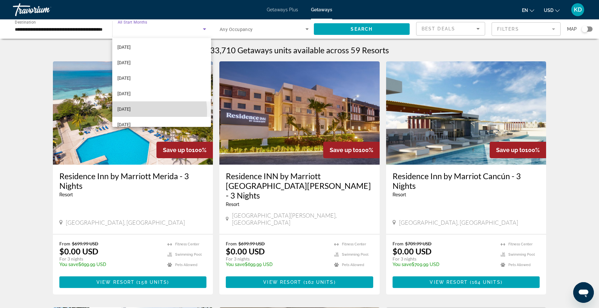
click at [131, 112] on span "[DATE]" at bounding box center [123, 109] width 13 height 8
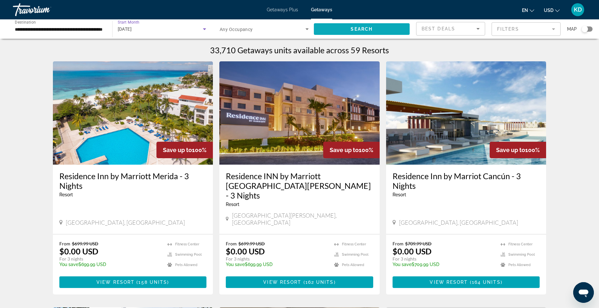
click at [333, 30] on span "Search widget" at bounding box center [362, 28] width 96 height 15
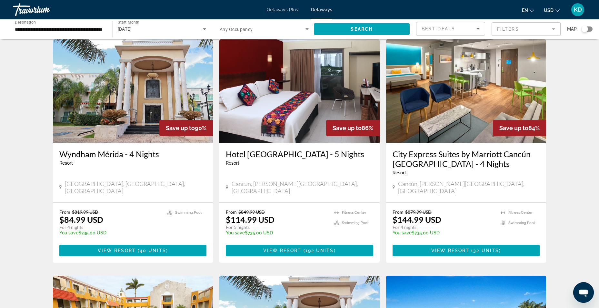
scroll to position [322, 0]
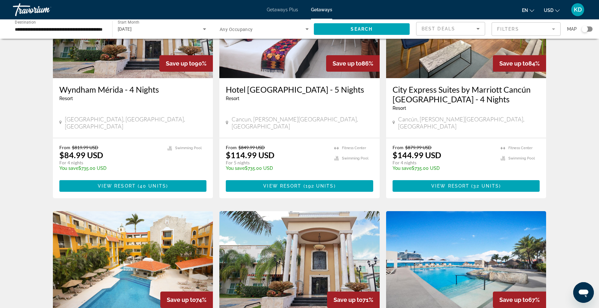
click at [530, 25] on mat-form-field "Filters" at bounding box center [525, 29] width 69 height 14
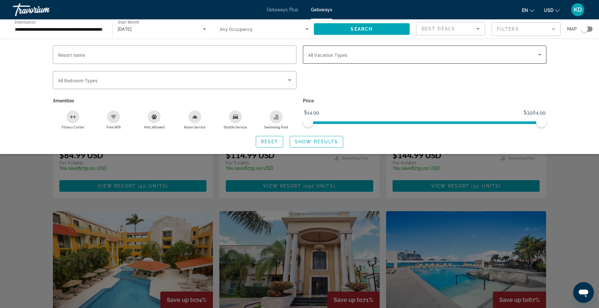
click at [483, 52] on span "Search widget" at bounding box center [423, 55] width 230 height 8
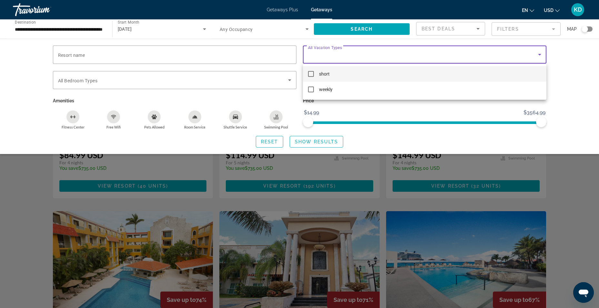
click at [564, 45] on div at bounding box center [299, 154] width 599 height 308
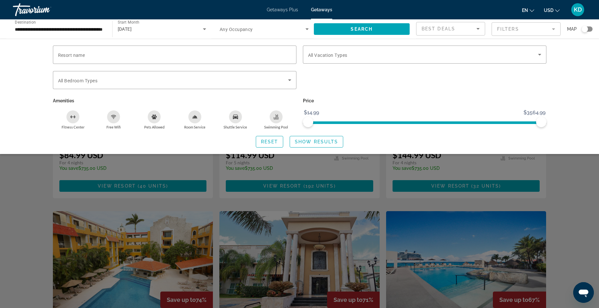
click at [588, 145] on div "Resort name Vacation Types All Vacation Types Bedroom Types All Bedroom Types A…" at bounding box center [299, 96] width 599 height 115
click at [586, 167] on div "Search widget" at bounding box center [299, 202] width 599 height 211
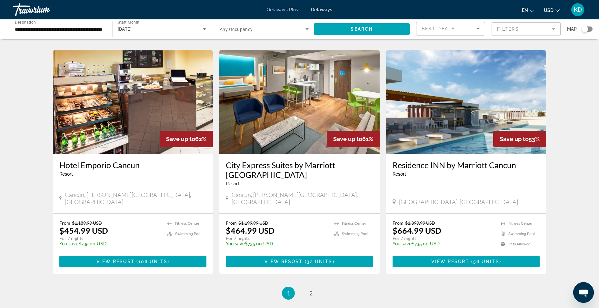
scroll to position [742, 0]
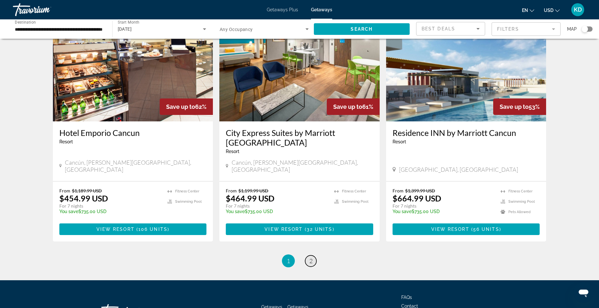
click at [312, 257] on span "2" at bounding box center [310, 260] width 3 height 7
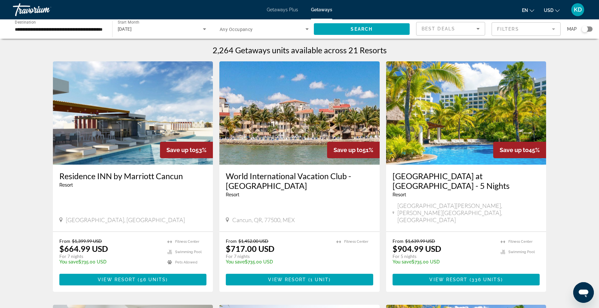
click at [449, 112] on img "Main content" at bounding box center [466, 112] width 160 height 103
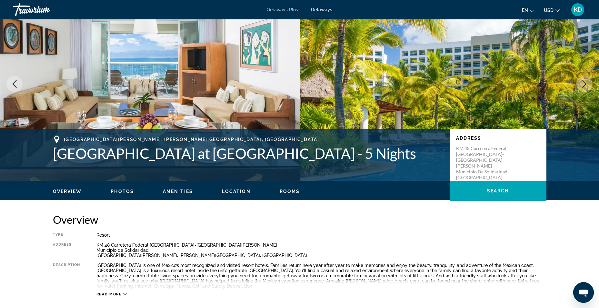
scroll to position [64, 0]
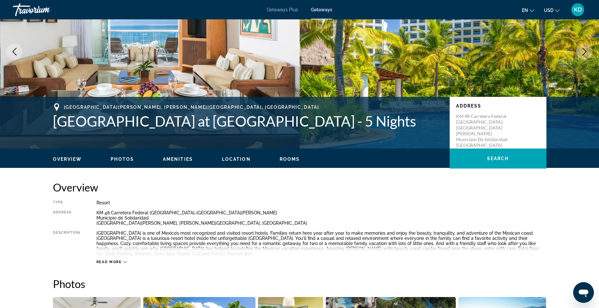
click at [292, 157] on span "Rooms" at bounding box center [290, 158] width 20 height 5
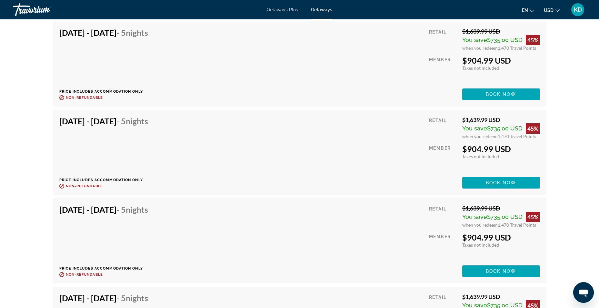
scroll to position [2466, 0]
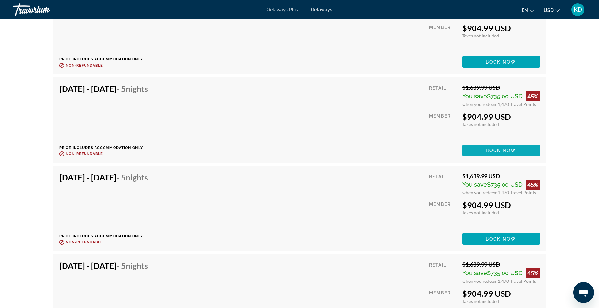
click at [502, 150] on span "Book now" at bounding box center [501, 150] width 31 height 5
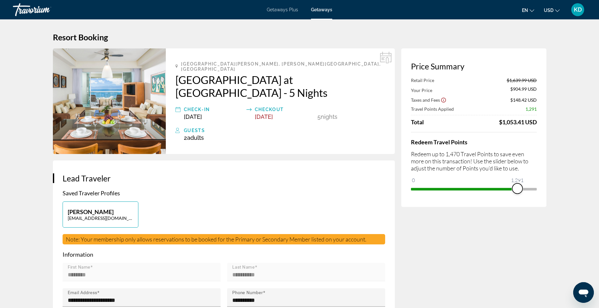
drag, startPoint x: 533, startPoint y: 190, endPoint x: 517, endPoint y: 193, distance: 16.4
click at [517, 193] on div "Redeem Travel Points Redeem up to 1,470 Travel Points to save even more on this…" at bounding box center [474, 163] width 126 height 62
drag, startPoint x: 520, startPoint y: 191, endPoint x: 451, endPoint y: 191, distance: 69.0
click at [451, 191] on span "ngx-slider" at bounding box center [451, 188] width 10 height 10
drag, startPoint x: 453, startPoint y: 191, endPoint x: 472, endPoint y: 189, distance: 19.1
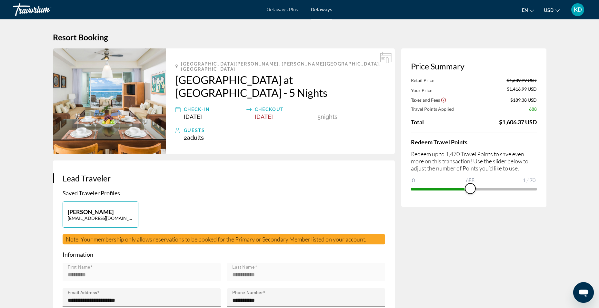
click at [470, 189] on span "ngx-slider" at bounding box center [470, 188] width 10 height 10
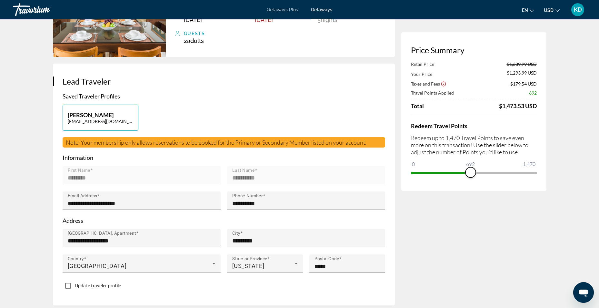
scroll to position [161, 0]
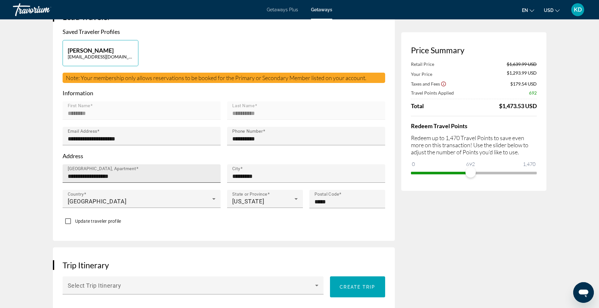
click at [146, 172] on input "**********" at bounding box center [144, 176] width 152 height 8
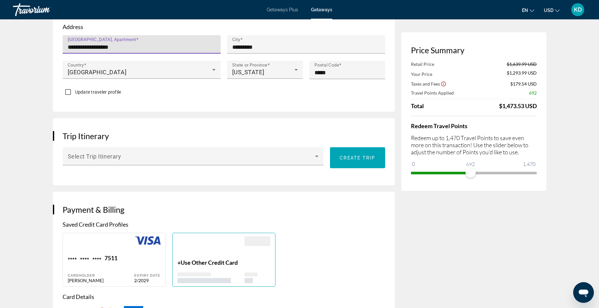
scroll to position [322, 0]
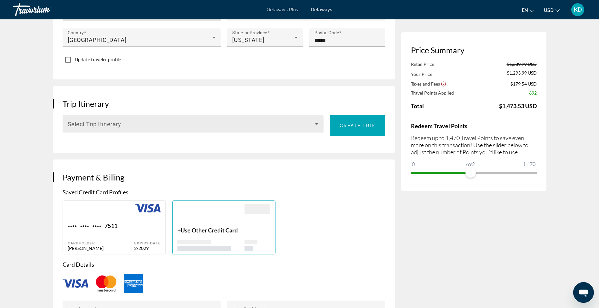
click at [314, 120] on icon "Main content" at bounding box center [317, 124] width 8 height 8
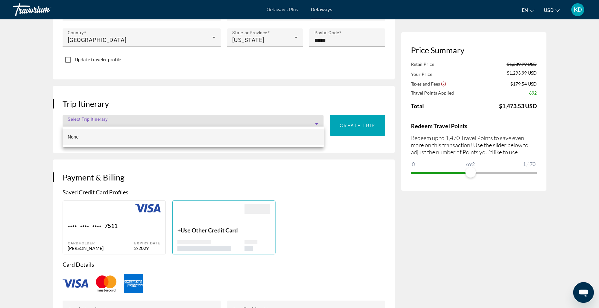
click at [314, 118] on div at bounding box center [299, 154] width 599 height 308
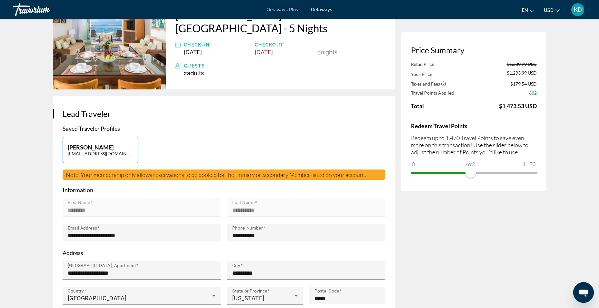
scroll to position [0, 0]
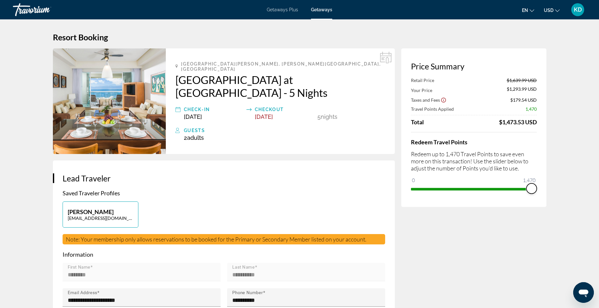
drag, startPoint x: 473, startPoint y: 190, endPoint x: 543, endPoint y: 189, distance: 70.0
click at [542, 188] on div "Price Summary Retail Price $1,639.99 USD Your Price $1,293.99 USD Taxes and Fee…" at bounding box center [473, 127] width 145 height 158
click at [286, 11] on span "Getaways Plus" at bounding box center [282, 9] width 31 height 5
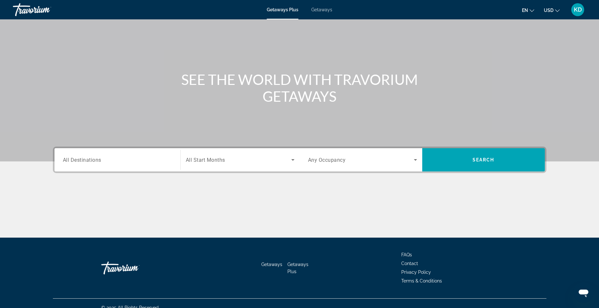
scroll to position [41, 0]
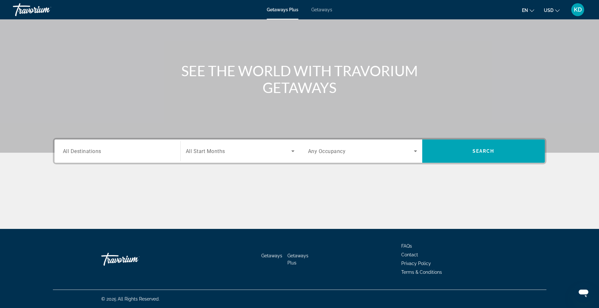
click at [98, 149] on span "All Destinations" at bounding box center [82, 151] width 38 height 6
click at [98, 149] on input "Destination All Destinations" at bounding box center [117, 151] width 109 height 8
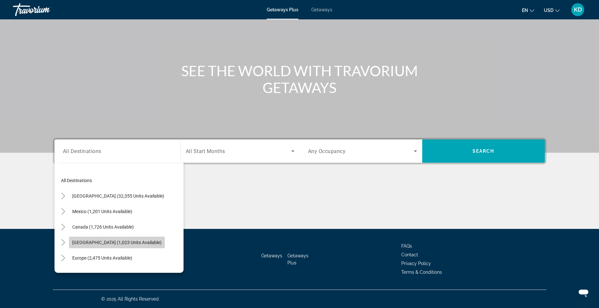
click at [118, 238] on span "Search widget" at bounding box center [117, 241] width 96 height 15
type input "**********"
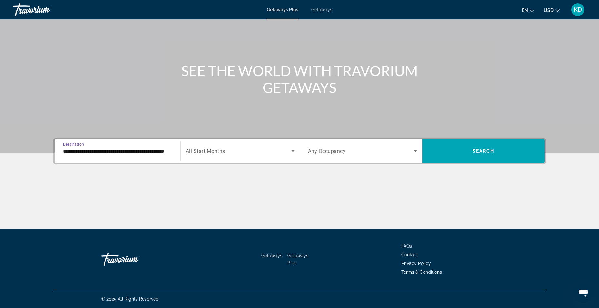
click at [208, 155] on div "Search widget" at bounding box center [240, 151] width 109 height 18
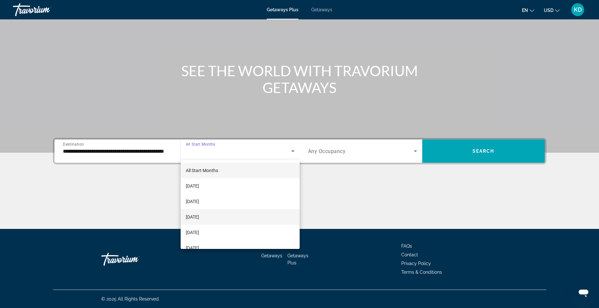
scroll to position [64, 0]
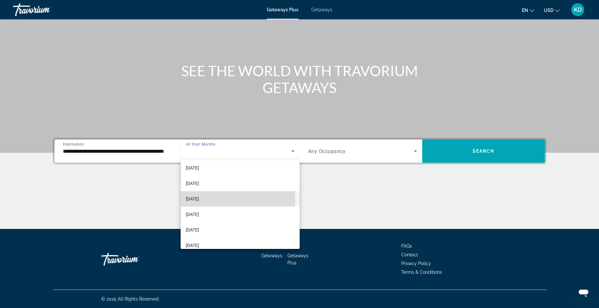
click at [198, 199] on span "[DATE]" at bounding box center [192, 199] width 13 height 8
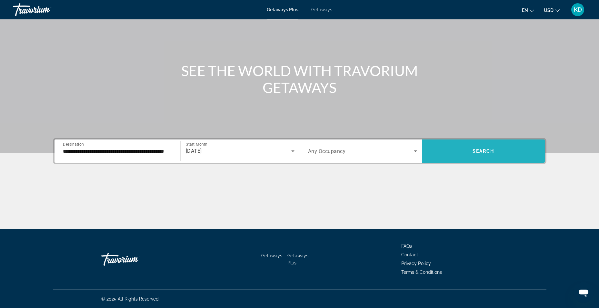
click at [500, 144] on span "Search widget" at bounding box center [483, 150] width 123 height 15
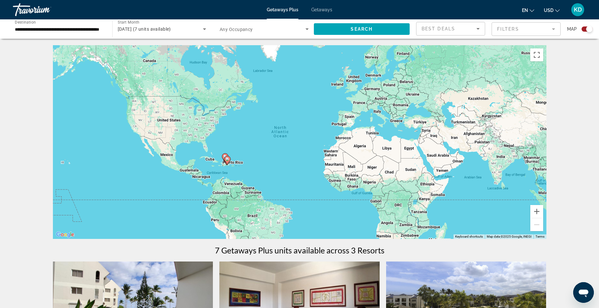
click at [578, 13] on span "KD" at bounding box center [578, 9] width 8 height 6
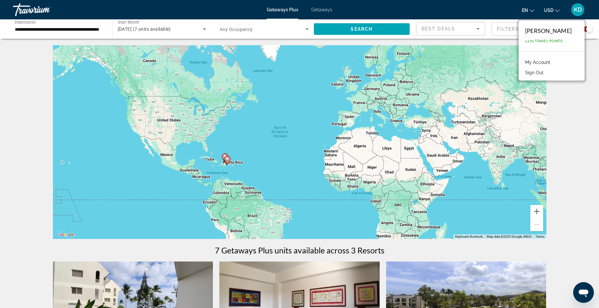
click at [530, 62] on link "My Account" at bounding box center [538, 62] width 32 height 8
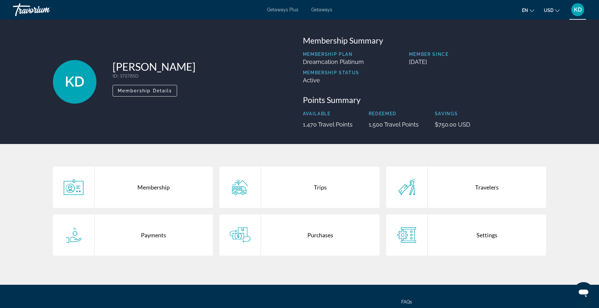
click at [476, 187] on div "Travelers" at bounding box center [487, 186] width 119 height 41
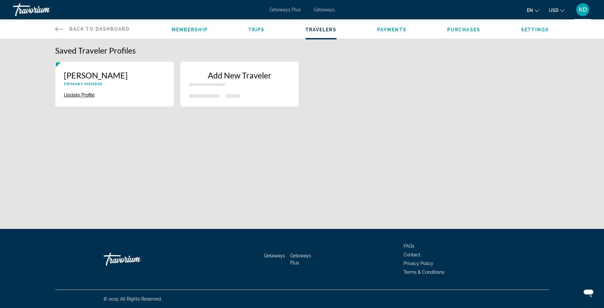
click at [71, 98] on div "[PERSON_NAME] Primary Member Update Profile Delete" at bounding box center [114, 84] width 119 height 45
click at [73, 96] on button "Update Profile" at bounding box center [79, 95] width 31 height 6
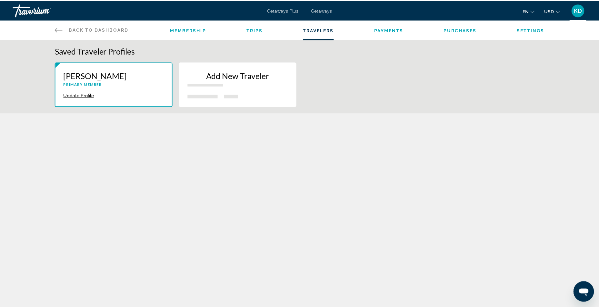
scroll to position [81, 0]
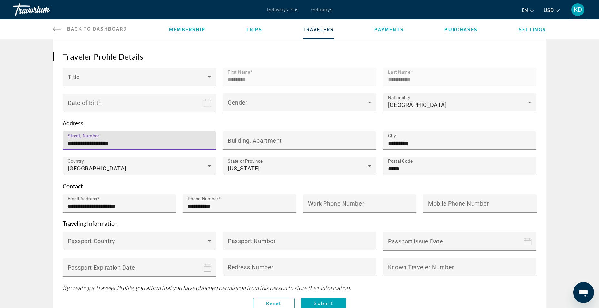
drag, startPoint x: 129, startPoint y: 141, endPoint x: 12, endPoint y: 135, distance: 116.5
click at [12, 135] on div "**********" at bounding box center [299, 143] width 599 height 409
type input "**********"
click at [405, 139] on input "*********" at bounding box center [461, 143] width 147 height 8
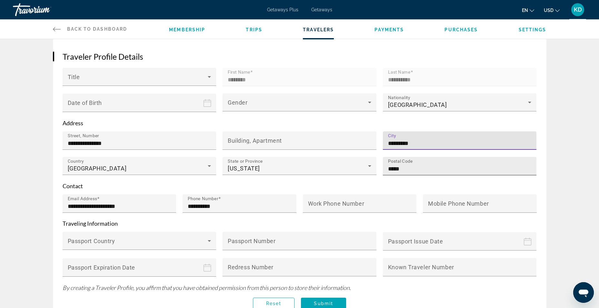
click at [413, 166] on input "*****" at bounding box center [461, 169] width 147 height 8
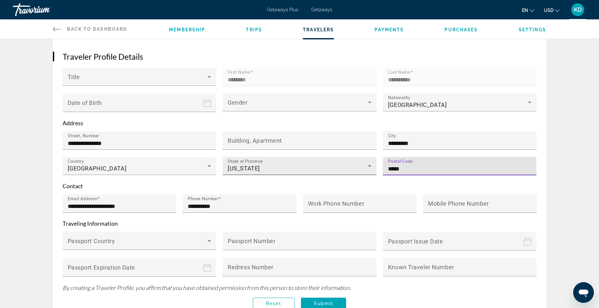
click at [287, 164] on div "[US_STATE]" at bounding box center [298, 168] width 140 height 8
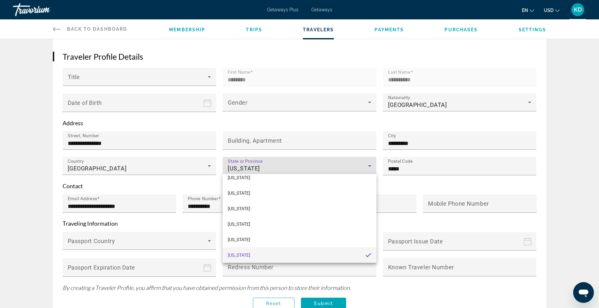
scroll to position [145, 0]
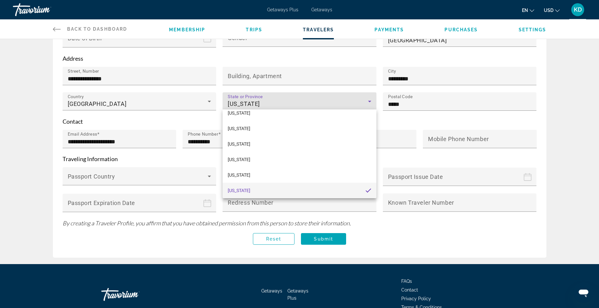
click at [520, 268] on div at bounding box center [299, 154] width 599 height 308
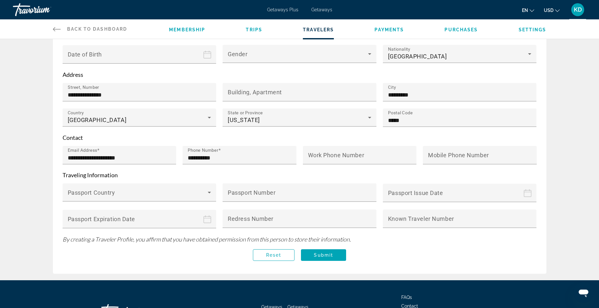
scroll to position [161, 0]
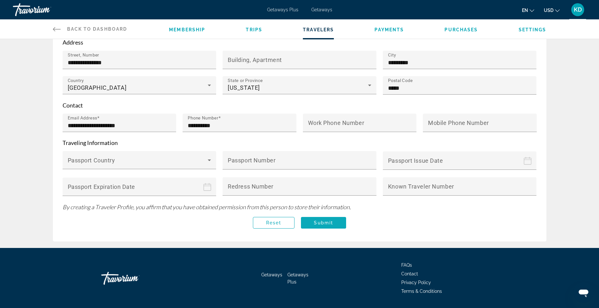
click at [329, 221] on span "Submit" at bounding box center [323, 222] width 19 height 5
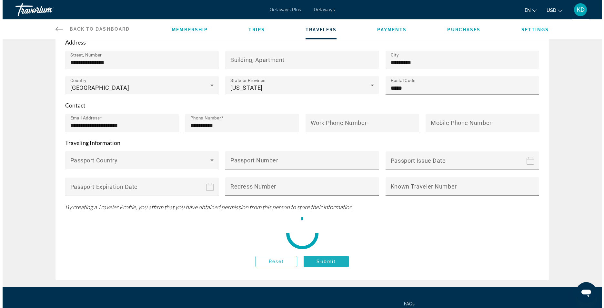
scroll to position [0, 0]
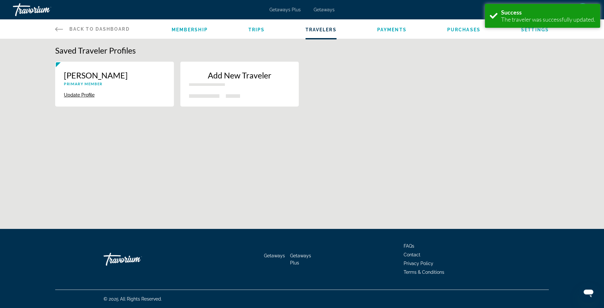
click at [236, 85] on div "Add New Traveler" at bounding box center [239, 80] width 101 height 20
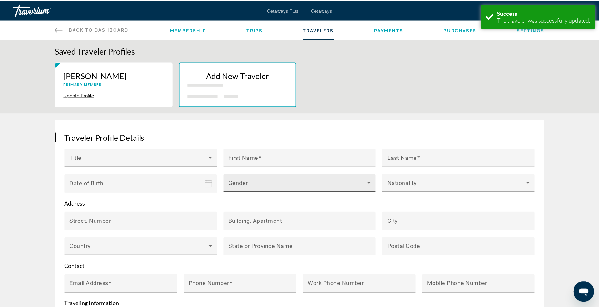
scroll to position [81, 0]
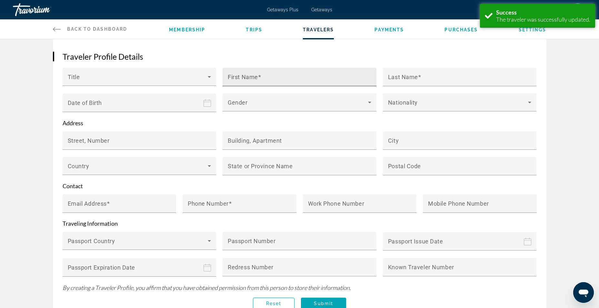
click at [307, 77] on input "First Name" at bounding box center [301, 80] width 147 height 8
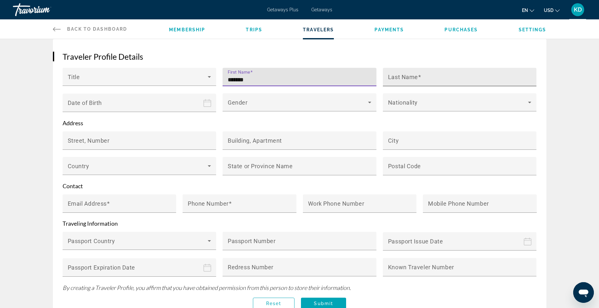
type input "******"
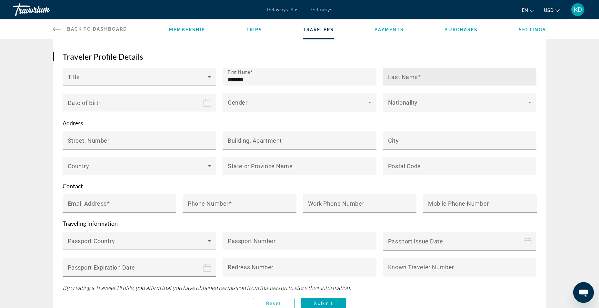
click at [414, 76] on mat-label "Last Name" at bounding box center [403, 77] width 30 height 7
click at [414, 76] on input "Last Name" at bounding box center [461, 80] width 147 height 8
type input "*"
type input "****"
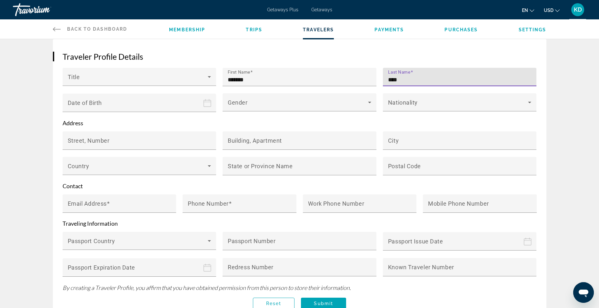
click at [202, 101] on input "Date of birth" at bounding box center [141, 107] width 156 height 28
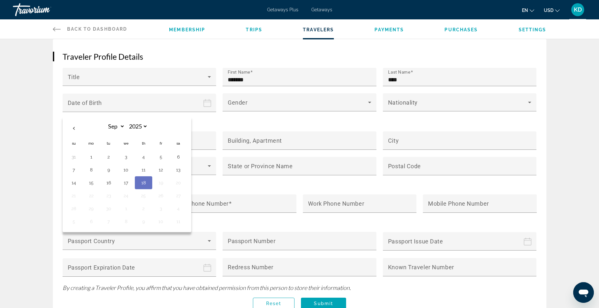
click at [111, 102] on input "Date of birth" at bounding box center [141, 107] width 156 height 28
click at [114, 124] on select "*** *** *** *** *** *** *** *** *** *** *** ***" at bounding box center [114, 126] width 21 height 11
click at [137, 123] on select "**** **** **** **** **** **** **** **** **** **** **** **** **** **** **** ****…" at bounding box center [137, 126] width 21 height 11
select select "****"
click at [127, 121] on select "**** **** **** **** **** **** **** **** **** **** **** **** **** **** **** ****…" at bounding box center [137, 126] width 21 height 11
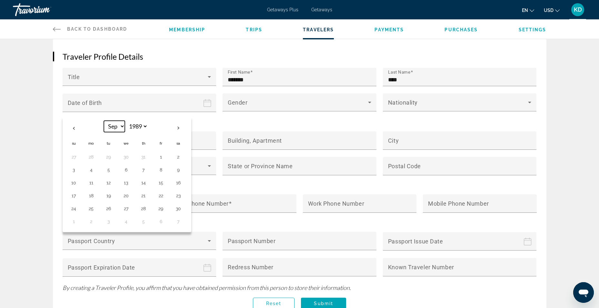
click at [117, 128] on select "*** *** *** *** *** *** *** *** *** *** *** ***" at bounding box center [114, 126] width 21 height 11
select select "*"
click at [104, 121] on select "*** *** *** *** *** *** *** *** *** *** *** ***" at bounding box center [114, 126] width 21 height 11
click at [162, 198] on button "20" at bounding box center [161, 195] width 10 height 9
type input "**********"
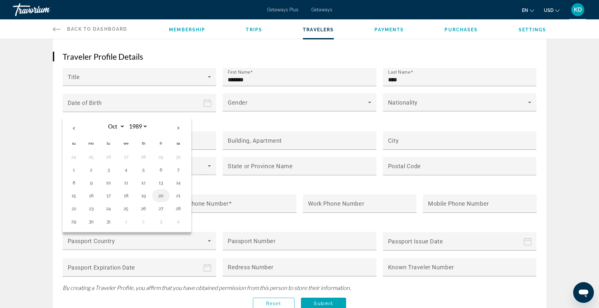
type input "**********"
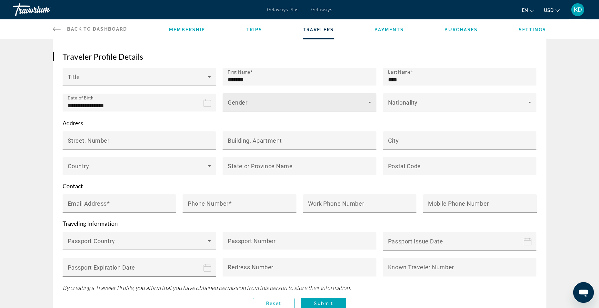
click at [278, 107] on span "Main content" at bounding box center [298, 105] width 140 height 8
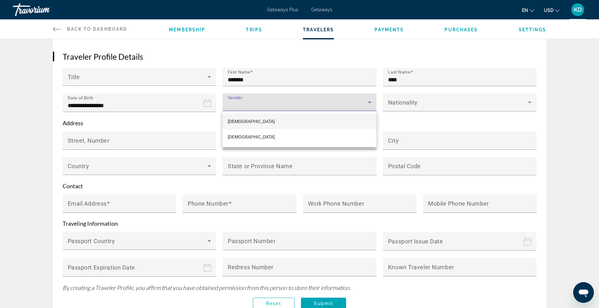
click at [244, 122] on mat-option "[DEMOGRAPHIC_DATA]" at bounding box center [299, 120] width 154 height 15
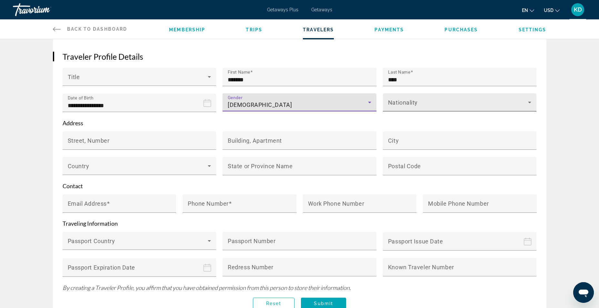
click at [531, 105] on icon "Main content" at bounding box center [530, 102] width 8 height 8
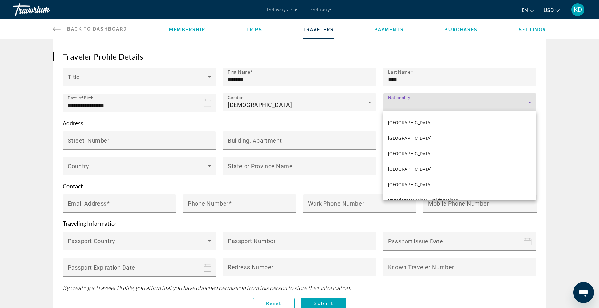
scroll to position [3714, 0]
click at [431, 151] on span "[GEOGRAPHIC_DATA]" at bounding box center [410, 152] width 44 height 8
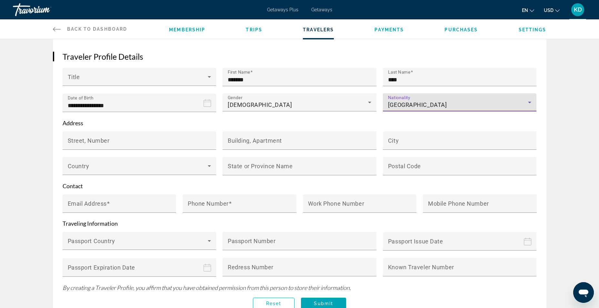
click at [259, 186] on p "Contact" at bounding box center [300, 185] width 474 height 7
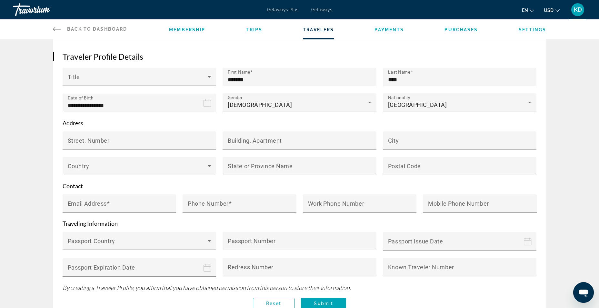
scroll to position [145, 0]
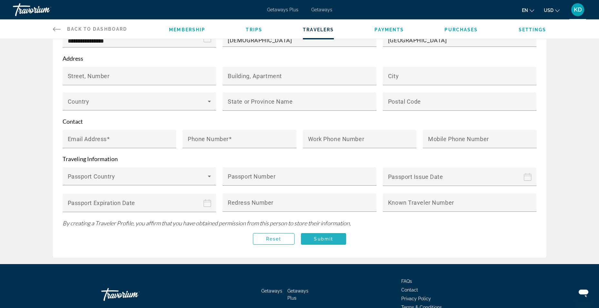
click at [317, 236] on span "Submit" at bounding box center [323, 238] width 19 height 5
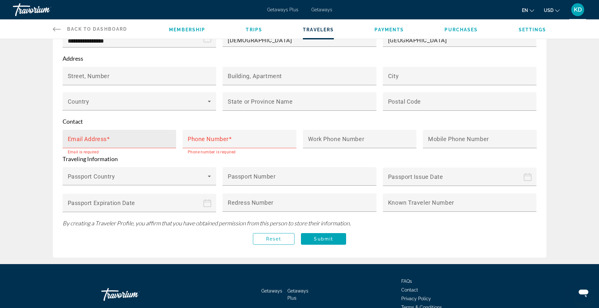
click at [93, 140] on mat-label "Email Address" at bounding box center [87, 138] width 39 height 7
click at [93, 140] on input "Email Address" at bounding box center [121, 142] width 107 height 8
click at [271, 240] on span "Main content" at bounding box center [273, 238] width 41 height 15
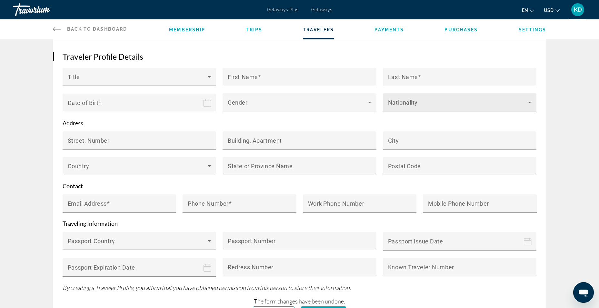
scroll to position [0, 0]
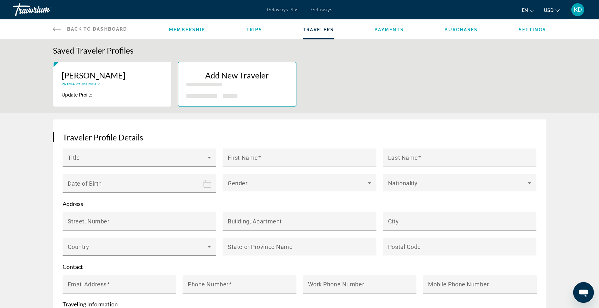
click at [251, 25] on li "Trips" at bounding box center [254, 28] width 16 height 7
click at [252, 28] on span "Trips" at bounding box center [254, 29] width 16 height 5
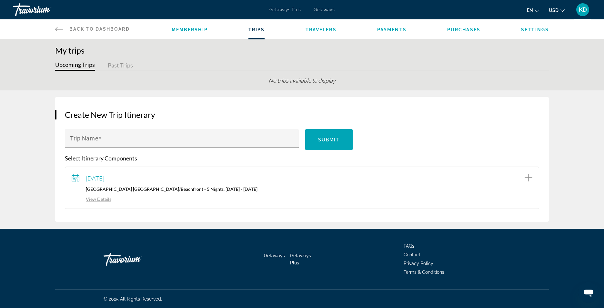
click at [467, 34] on div "Membership Trips Travelers Payments Purchases Settings" at bounding box center [360, 28] width 377 height 19
click at [469, 31] on span "Purchases" at bounding box center [463, 29] width 33 height 5
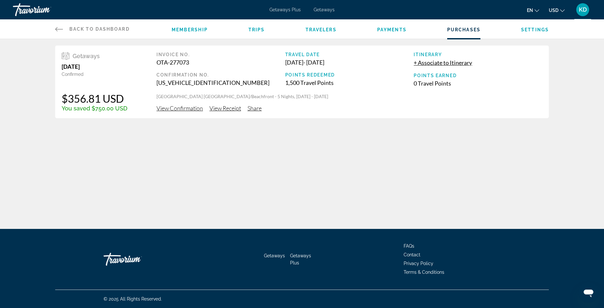
click at [183, 29] on span "Membership" at bounding box center [190, 29] width 36 height 5
